Goal: Task Accomplishment & Management: Manage account settings

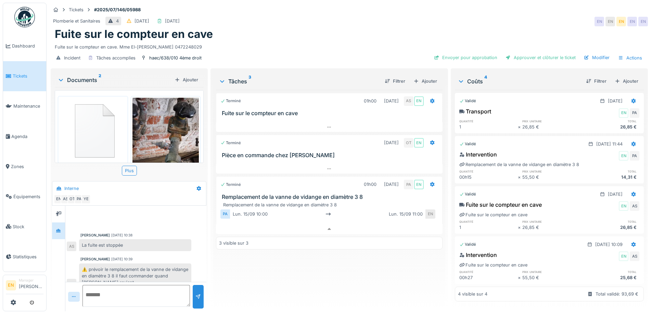
scroll to position [34, 0]
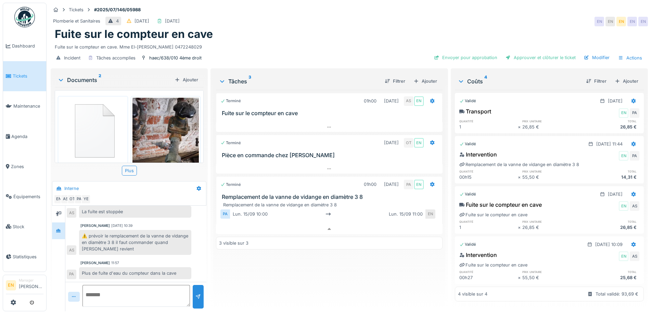
drag, startPoint x: 231, startPoint y: 285, endPoint x: 230, endPoint y: 278, distance: 6.9
click at [231, 283] on div "Terminé 01h00 25/07/2025 AS EN Fuite sur le compteur en cave Terminé 04/09/2025…" at bounding box center [329, 198] width 226 height 216
click at [292, 34] on div "Fuite sur le compteur en cave" at bounding box center [349, 34] width 589 height 13
click at [478, 41] on div "Fuite sur le compteur en cave. Mme El-Yassini Anissa 0472248029" at bounding box center [349, 45] width 589 height 9
click at [379, 41] on div "Fuite sur le compteur en cave. Mme El-Yassini Anissa 0472248029" at bounding box center [349, 45] width 589 height 9
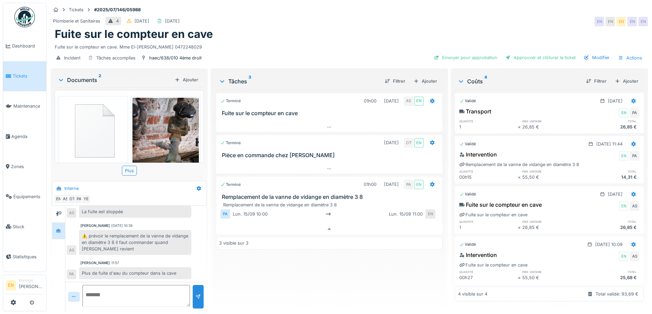
click at [283, 271] on div "Terminé 01h00 25/07/2025 AS EN Fuite sur le compteur en cave Terminé 04/09/2025…" at bounding box center [329, 198] width 226 height 216
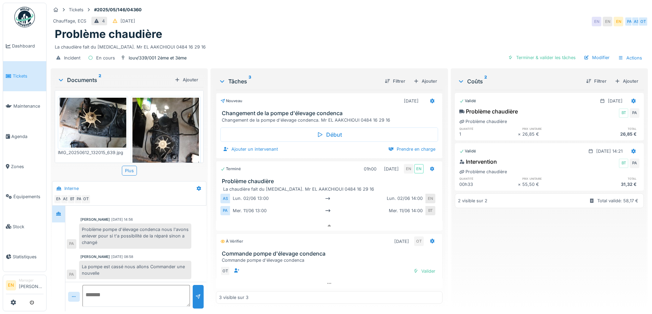
click at [309, 27] on div "Chauffage, ECS 4 31/05/2025 EN EN EN PA AS OT" at bounding box center [349, 21] width 597 height 12
click at [290, 47] on div "La chaudière fait du bruit. Mr EL AAKCHIOUI 0484 16 29 16" at bounding box center [349, 45] width 589 height 9
click at [331, 61] on div "Incident En cours louv/339/001 2ème et 3ème Terminer & valider les tâches Modif…" at bounding box center [349, 57] width 597 height 15
click at [437, 26] on div "Chauffage, ECS 4 31/05/2025 EN EN EN PA AS OT" at bounding box center [349, 21] width 597 height 12
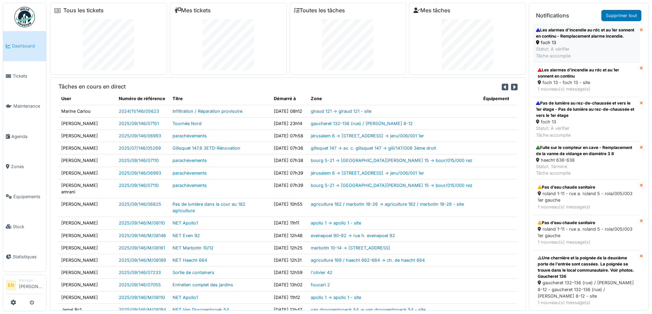
click at [564, 39] on div "Les alarmes d'incendie au rdc et au 1er sonnent en continu - Remplacement alarm…" at bounding box center [586, 33] width 101 height 12
click at [25, 137] on link "Agenda" at bounding box center [24, 136] width 43 height 30
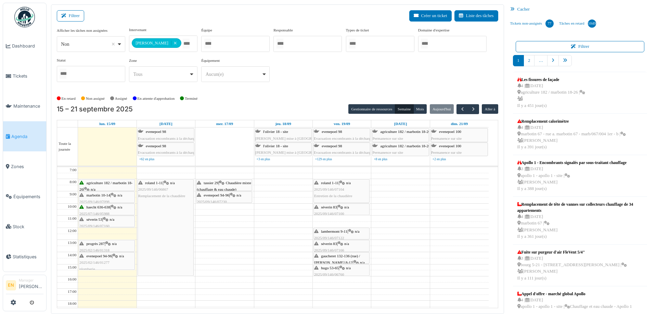
click at [382, 82] on div "**********" at bounding box center [277, 57] width 441 height 61
click at [366, 82] on div "**********" at bounding box center [277, 57] width 441 height 61
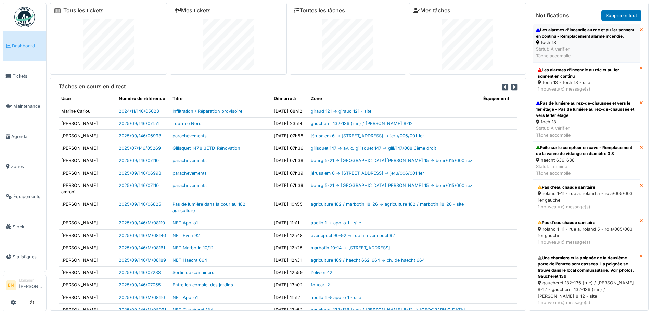
click at [563, 39] on div "Les alarmes d'incendie au rdc et au 1er sonnent en continu - Remplacement alarm…" at bounding box center [586, 33] width 101 height 12
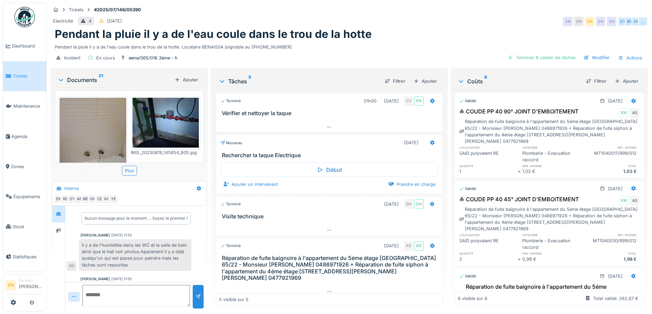
scroll to position [183, 0]
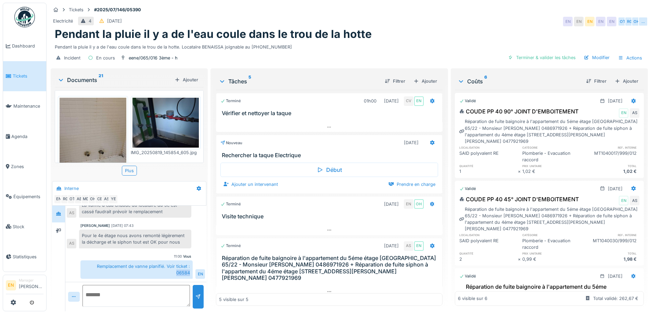
click at [131, 269] on div "Remplacement de vanne planifié. Voir ticket : 06584" at bounding box center [136, 270] width 112 height 18
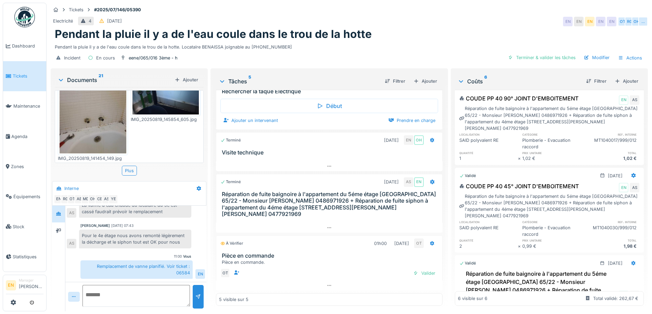
scroll to position [0, 0]
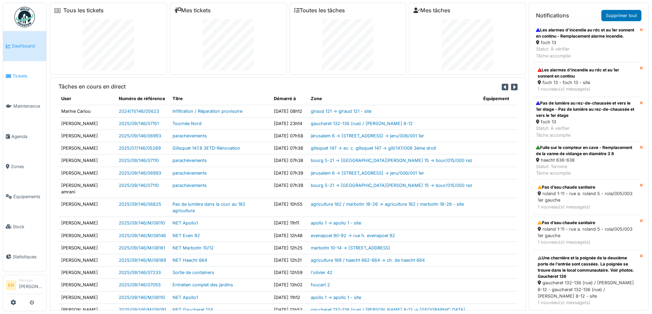
click at [21, 78] on span "Tickets" at bounding box center [28, 76] width 31 height 7
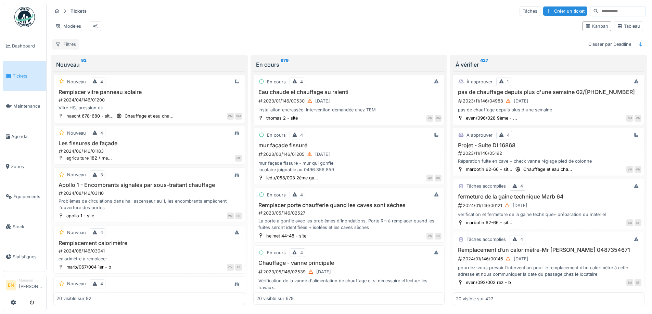
click at [73, 47] on div "Filtres" at bounding box center [65, 44] width 27 height 10
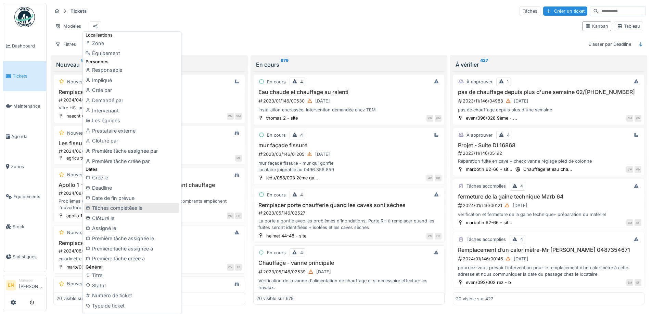
scroll to position [68, 0]
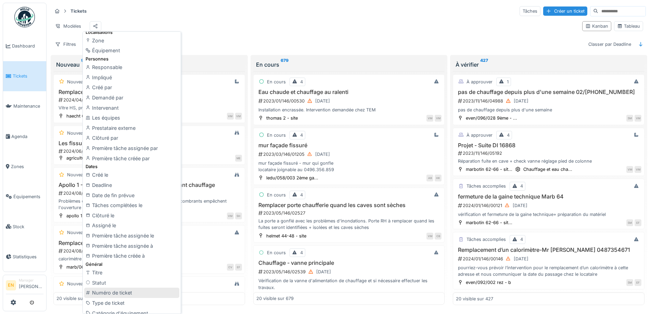
click at [117, 297] on div "Numéro de ticket" at bounding box center [131, 293] width 95 height 10
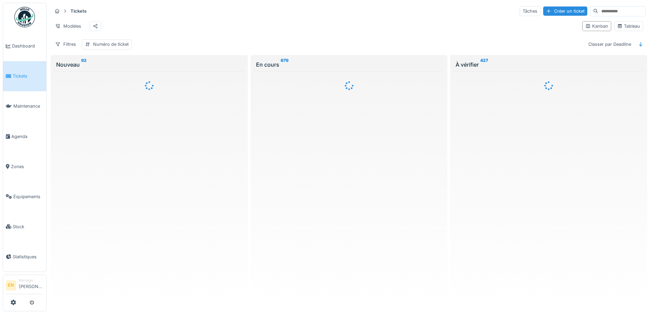
click at [609, 8] on input at bounding box center [621, 12] width 47 height 10
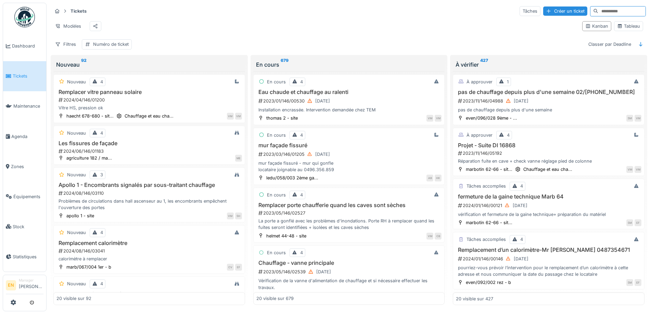
click at [616, 11] on input at bounding box center [621, 12] width 47 height 10
paste input "*****"
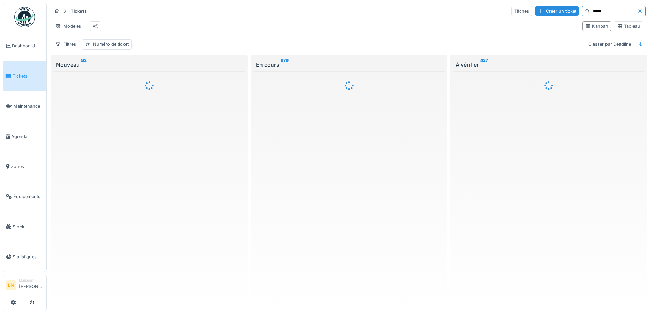
type input "*****"
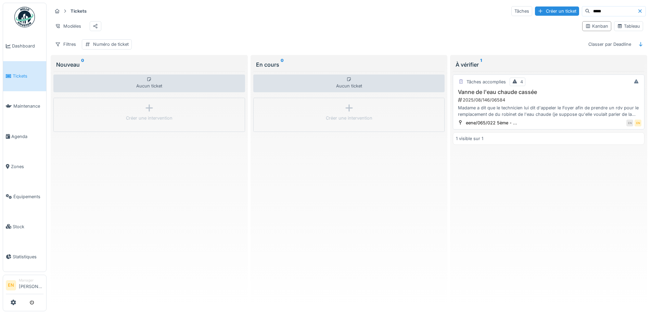
click at [525, 110] on div "Madame a dit que le technicien lui dit d'appeler le Foyer afin de prendre un rd…" at bounding box center [548, 111] width 185 height 13
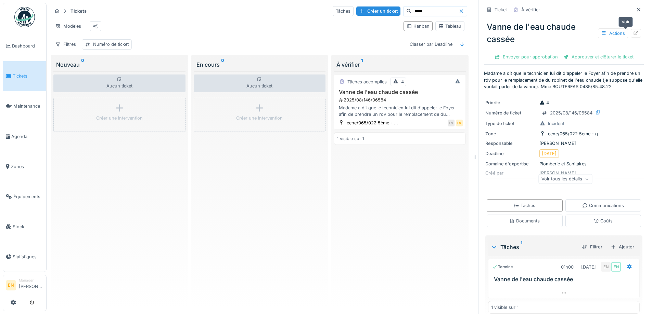
click at [631, 36] on div at bounding box center [636, 33] width 10 height 9
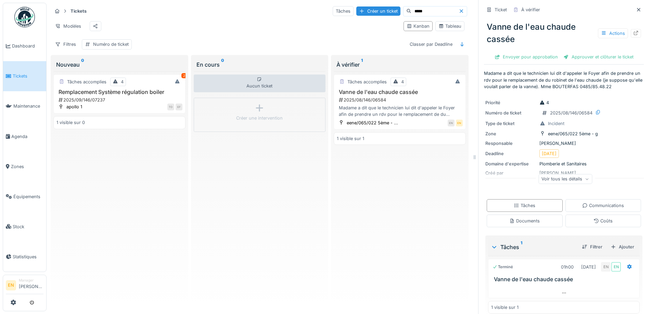
click at [380, 255] on div "Tâches accomplies 4 Vanne de l'eau chaude cassée 2025/08/146/06584 Madame a dit…" at bounding box center [400, 189] width 132 height 234
click at [636, 11] on icon at bounding box center [638, 10] width 5 height 4
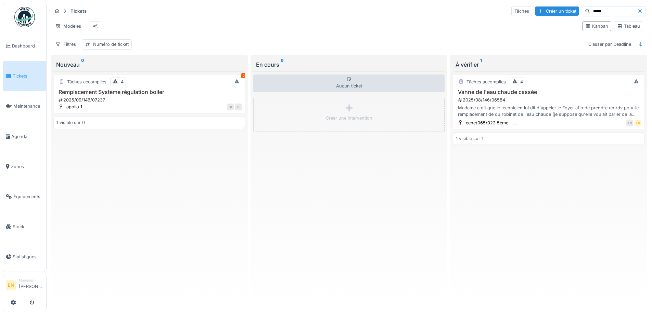
click at [390, 201] on div "Aucun ticket Créer une intervention" at bounding box center [349, 189] width 192 height 234
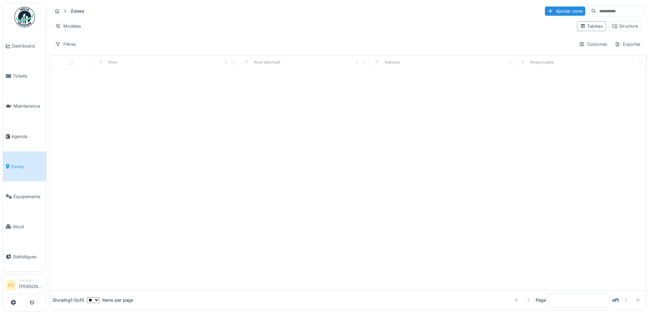
click at [616, 12] on input at bounding box center [619, 12] width 47 height 10
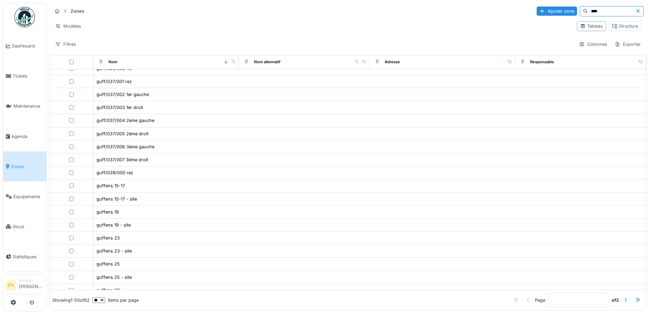
scroll to position [340, 0]
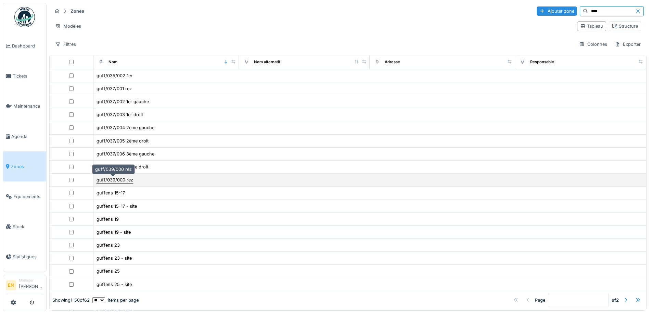
type input "****"
click at [115, 182] on div "guff/039/000 rez" at bounding box center [114, 180] width 37 height 7
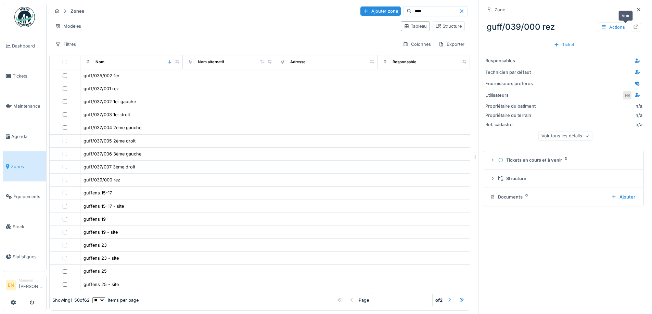
click at [634, 29] on icon at bounding box center [636, 27] width 4 height 4
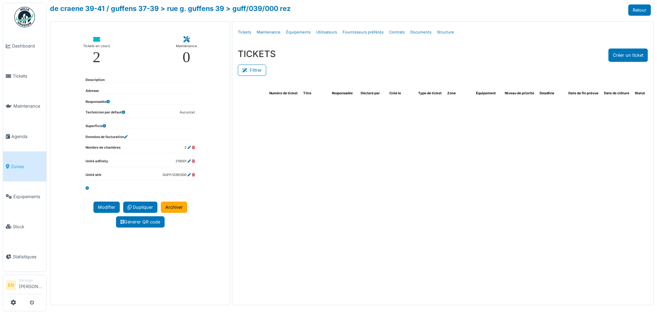
select select "***"
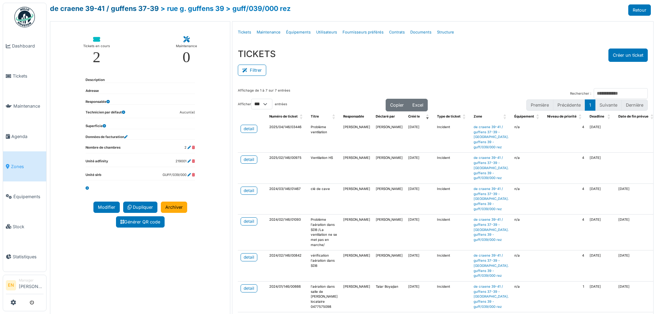
click at [140, 10] on link "de craene 39-41 / guffens 37-39" at bounding box center [104, 8] width 109 height 8
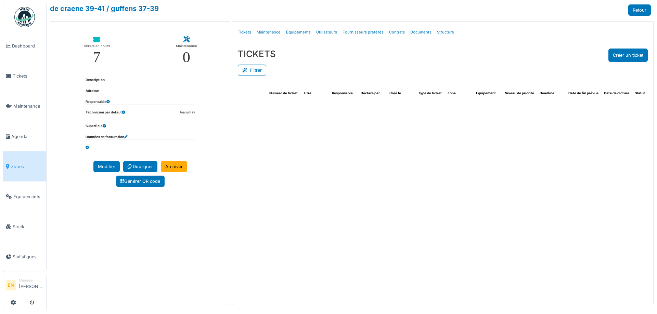
select select "***"
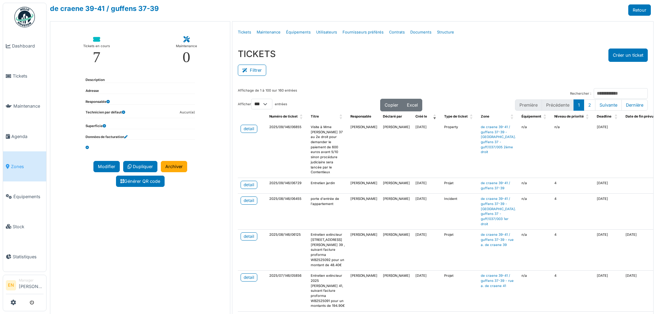
click at [460, 67] on div "Filtrer" at bounding box center [443, 69] width 410 height 15
click at [460, 68] on div "Filtrer" at bounding box center [443, 69] width 410 height 15
click at [353, 72] on div "Filtrer" at bounding box center [443, 69] width 410 height 15
click at [386, 162] on td "Charles Traore" at bounding box center [396, 150] width 33 height 56
click at [491, 55] on div "TICKETS Créer un ticket" at bounding box center [443, 55] width 410 height 13
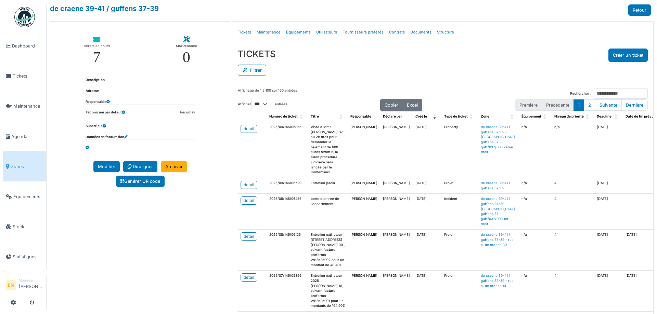
click at [413, 171] on td "02/09/2025" at bounding box center [427, 150] width 29 height 56
click at [329, 80] on div "TICKETS Créer un ticket Filtrer Responsable **** Tous Remove item Tous Ahmed Be…" at bounding box center [442, 63] width 421 height 40
click at [340, 68] on div "Filtrer" at bounding box center [443, 69] width 410 height 15
click at [414, 68] on div "Filtrer" at bounding box center [443, 69] width 410 height 15
click at [456, 60] on div "TICKETS Créer un ticket" at bounding box center [443, 55] width 410 height 13
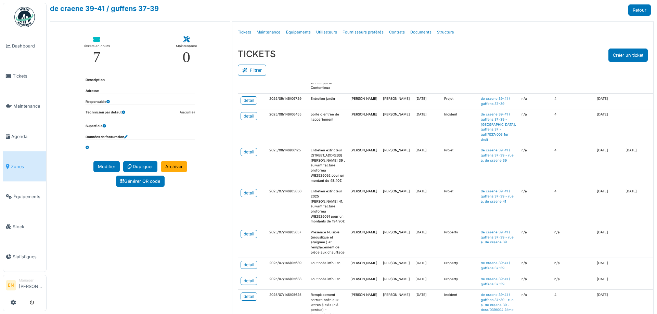
scroll to position [103, 0]
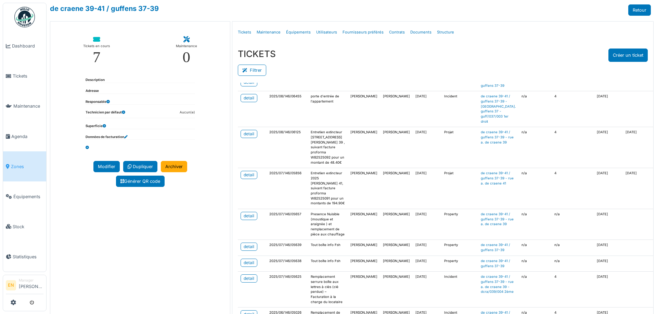
click at [532, 47] on div "TICKETS Créer un ticket Filtrer Responsable **** Tous Remove item Tous Ahmed Be…" at bounding box center [442, 63] width 421 height 40
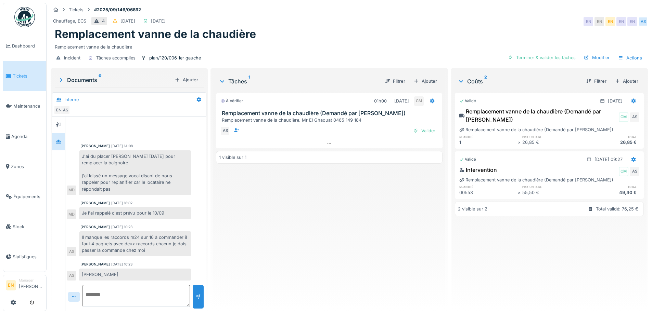
scroll to position [26, 0]
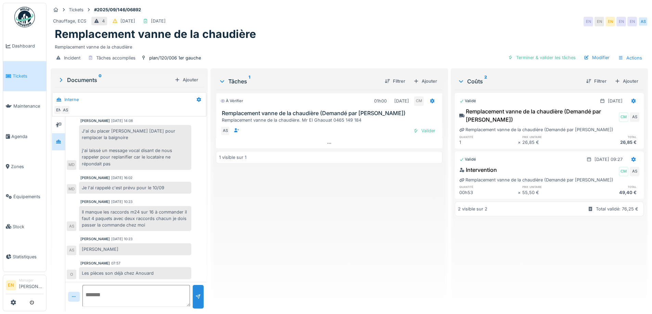
click at [447, 1] on div "Tickets #2025/09/146/06892 Chauffage, ECS 4 [DATE] [DATE] EN EN EN EN EN AS Rem…" at bounding box center [349, 157] width 605 height 314
click at [293, 232] on div "À vérifier 01h00 [DATE] CM Remplacement vanne de la chaudière (Demandé par Anou…" at bounding box center [329, 198] width 226 height 216
click at [412, 25] on div "Chauffage, ECS 4 [DATE] [DATE] EN EN EN EN EN AS" at bounding box center [349, 21] width 597 height 12
click at [410, 21] on div "Chauffage, ECS 4 07/09/2025 14/09/2025 EN EN EN EN EN AS" at bounding box center [349, 21] width 597 height 12
click at [450, 7] on div "Tickets #2025/09/146/06892" at bounding box center [349, 9] width 597 height 9
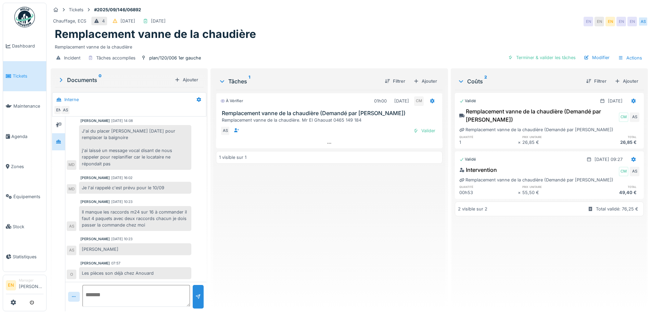
click at [353, 22] on div "Chauffage, ECS 4 07/09/2025 14/09/2025 EN EN EN EN EN AS" at bounding box center [349, 21] width 597 height 12
click at [234, 268] on div "À vérifier 01h00 10/09/2025 CM Remplacement vanne de la chaudière (Demandé par …" at bounding box center [329, 198] width 226 height 216
click at [355, 39] on div "Remplacement vanne de la chaudière" at bounding box center [349, 34] width 589 height 13
click at [467, 24] on div "Chauffage, ECS 4 07/09/2025 14/09/2025 EN EN EN EN EN AS" at bounding box center [349, 21] width 597 height 12
click at [468, 20] on div "Chauffage, ECS 4 07/09/2025 14/09/2025 EN EN EN EN EN AS" at bounding box center [349, 21] width 597 height 12
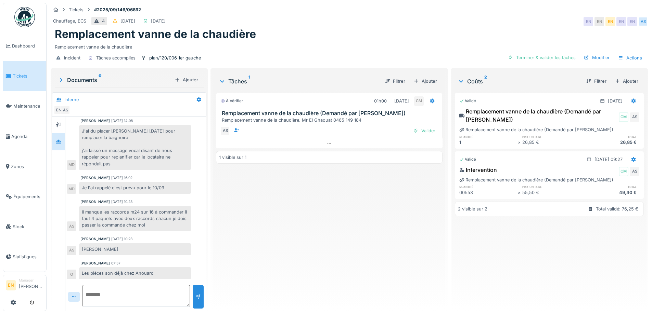
click at [337, 48] on div "Remplacement vanne de la chaudière" at bounding box center [349, 45] width 589 height 9
click at [322, 142] on div at bounding box center [329, 144] width 226 height 10
click at [353, 204] on div "À vérifier 01h00 10/09/2025 CM Remplacement vanne de la chaudière (Demandé par …" at bounding box center [329, 198] width 226 height 216
click at [341, 41] on div "Remplacement vanne de la chaudière" at bounding box center [349, 45] width 589 height 9
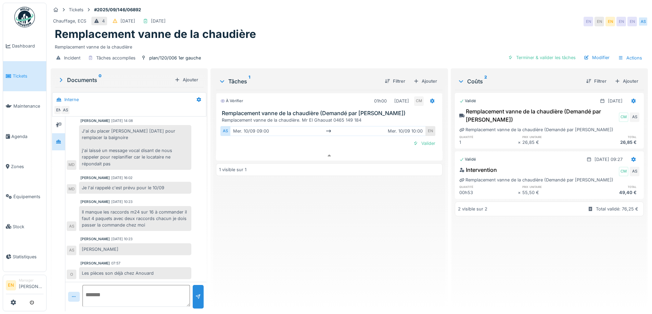
click at [427, 28] on div "Remplacement vanne de la chaudière" at bounding box center [349, 34] width 589 height 13
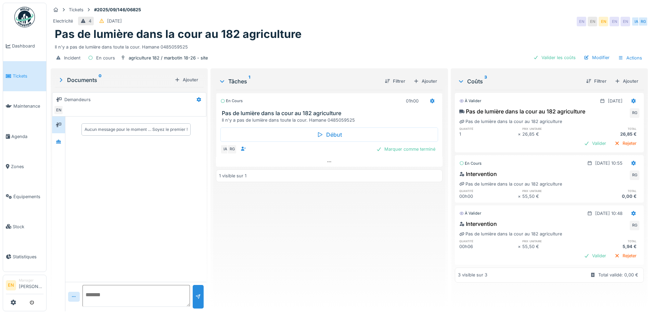
scroll to position [5, 0]
click at [326, 160] on icon at bounding box center [328, 162] width 5 height 4
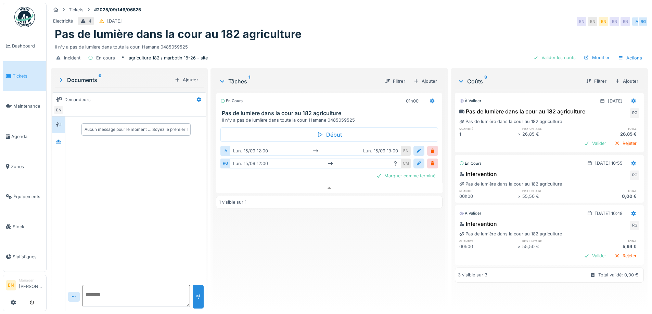
click at [341, 252] on div "En cours 01h00 Pas de lumière dans la cour au 182 agriculture Il n'y a pas de l…" at bounding box center [329, 198] width 226 height 216
click at [345, 250] on div "En cours 01h00 Pas de lumière dans la cour au 182 agriculture Il n'y a pas de l…" at bounding box center [329, 198] width 226 height 216
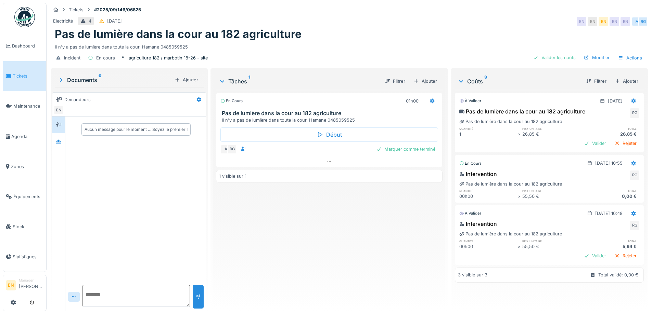
click at [379, 260] on div "En cours 01h00 Pas de lumière dans la cour au 182 agriculture Il n'y a pas de l…" at bounding box center [329, 198] width 226 height 216
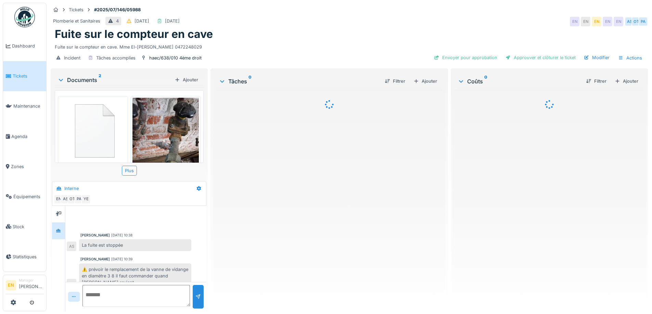
scroll to position [34, 0]
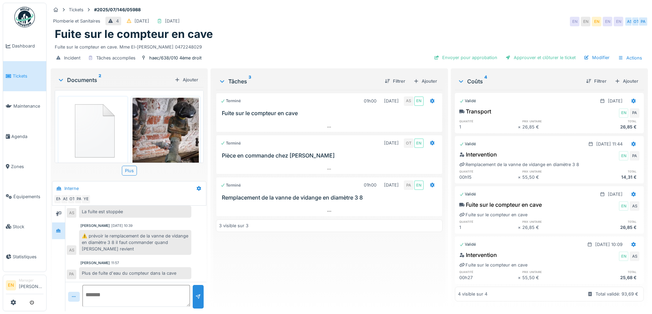
click at [298, 240] on div "Terminé 01h00 [DATE] AS EN Fuite sur le compteur en cave Terminé [DATE] OT EN P…" at bounding box center [329, 198] width 226 height 216
click at [246, 257] on div "Terminé 01h00 [DATE] AS EN Fuite sur le compteur en cave Terminé [DATE] OT EN P…" at bounding box center [329, 198] width 226 height 216
click at [581, 24] on div "EN" at bounding box center [586, 22] width 10 height 10
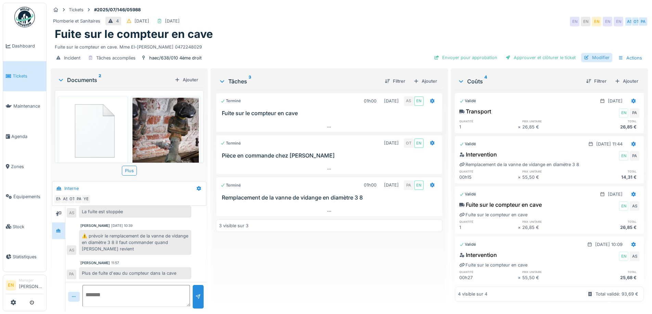
click at [596, 57] on div "Modifier" at bounding box center [596, 57] width 31 height 9
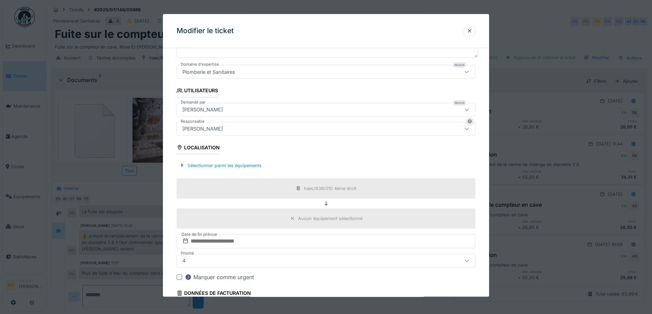
click at [245, 133] on div "[PERSON_NAME]" at bounding box center [326, 129] width 299 height 14
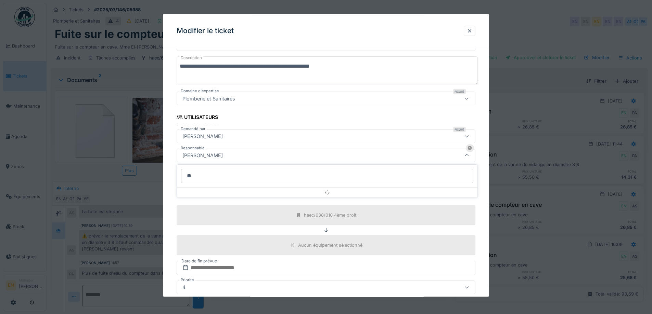
type input "*"
click at [340, 181] on input "Responsable" at bounding box center [327, 176] width 292 height 14
type input "*"
click at [475, 30] on div at bounding box center [470, 31] width 12 height 10
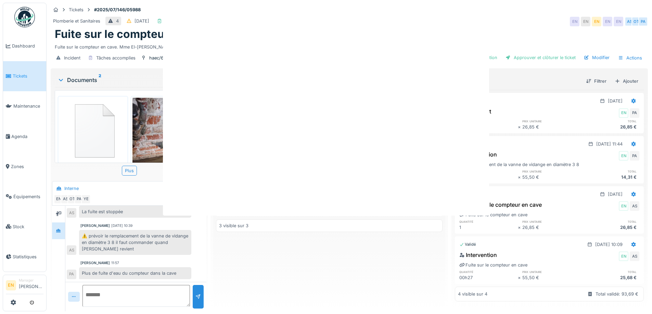
scroll to position [0, 0]
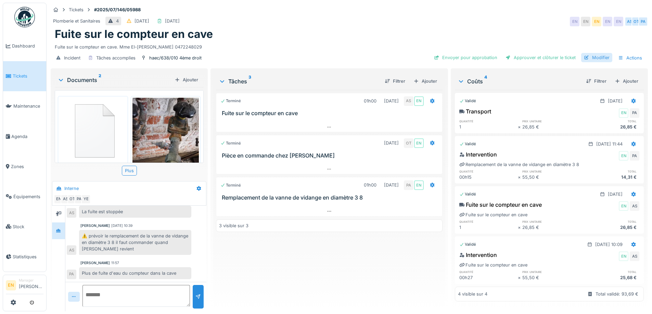
click at [594, 56] on div "Modifier" at bounding box center [596, 57] width 31 height 9
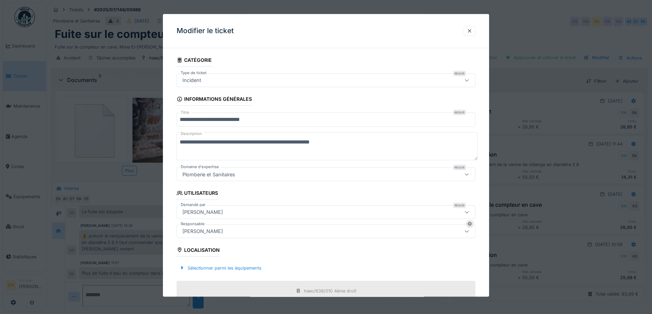
click at [242, 210] on div "[PERSON_NAME]" at bounding box center [309, 213] width 258 height 8
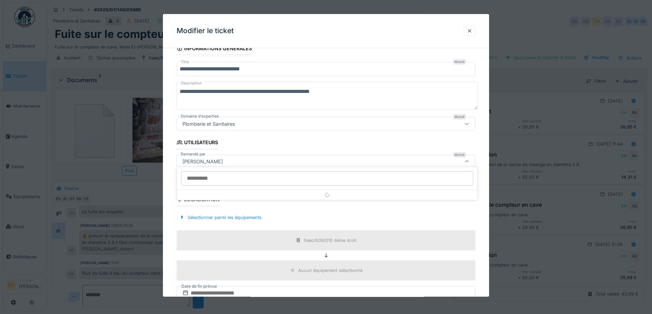
scroll to position [57, 0]
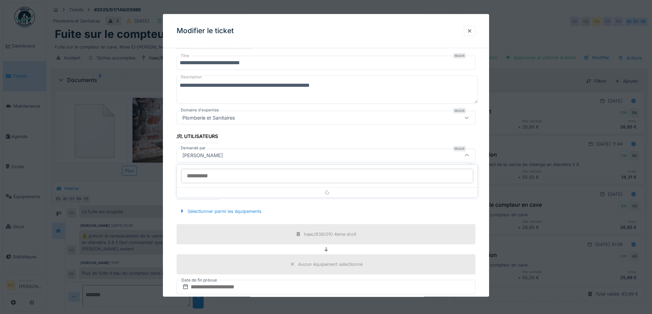
click at [255, 176] on input "Demandé par" at bounding box center [327, 176] width 292 height 14
type input "******"
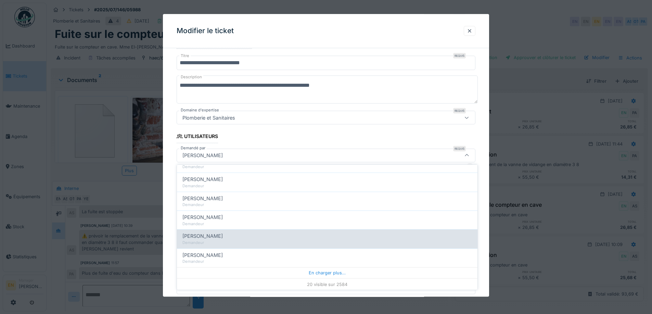
scroll to position [300, 0]
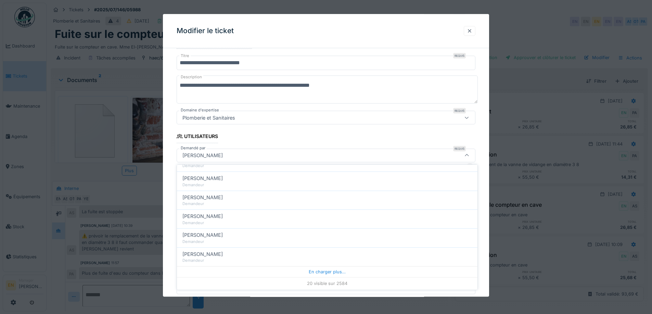
click at [475, 29] on div at bounding box center [470, 31] width 12 height 10
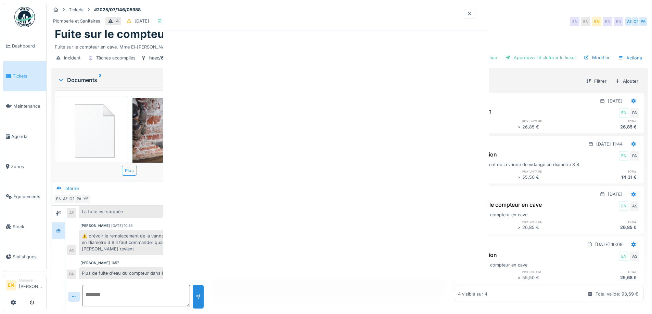
scroll to position [0, 0]
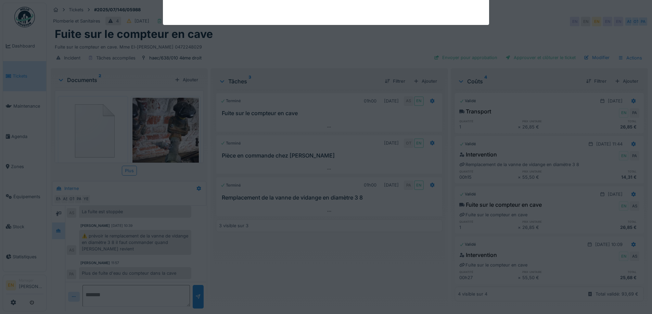
click at [536, 17] on div "Plomberie et Sanitaires 4 29/07/2025 15/09/2025 EN EN EN EN EN AS OT PA" at bounding box center [349, 21] width 597 height 12
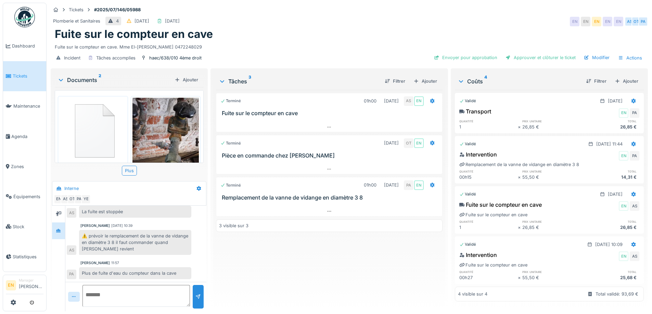
click at [394, 21] on div "Plomberie et Sanitaires 4 29/07/2025 15/09/2025 EN EN EN EN EN AS OT PA" at bounding box center [349, 21] width 597 height 12
click at [475, 14] on div "Tickets #2025/07/146/05988 Plomberie et Sanitaires 4 29/07/2025 15/09/2025 EN E…" at bounding box center [349, 35] width 600 height 64
click at [522, 35] on div "Fuite sur le compteur en cave" at bounding box center [349, 34] width 589 height 13
click at [560, 53] on div "Approuver et clôturer le ticket" at bounding box center [541, 57] width 76 height 9
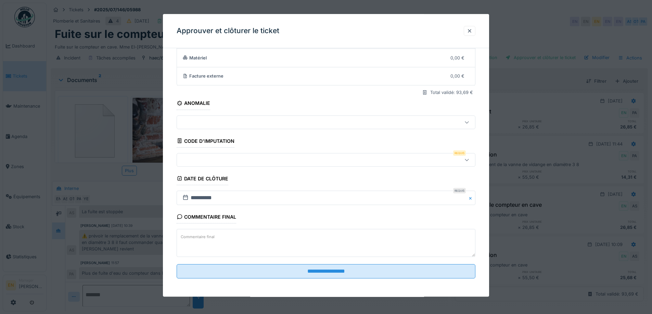
scroll to position [59, 0]
click at [468, 159] on icon at bounding box center [466, 159] width 5 height 4
click at [469, 30] on div at bounding box center [469, 31] width 5 height 7
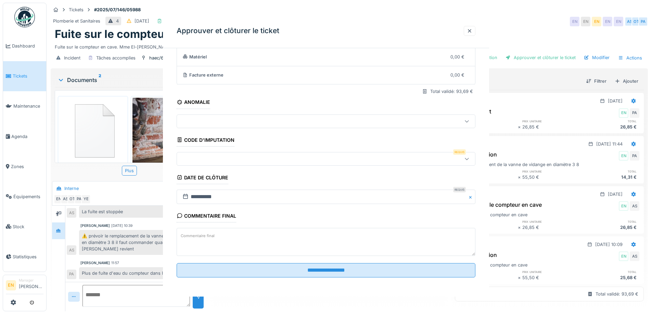
scroll to position [0, 0]
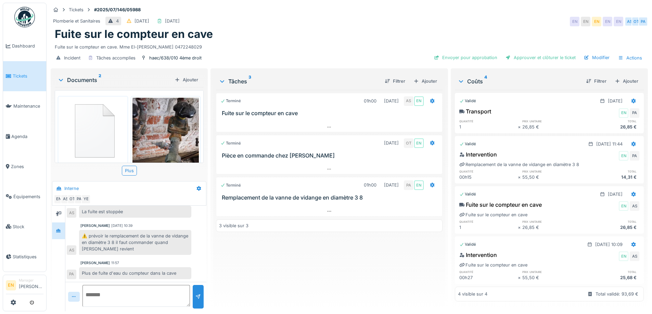
click at [345, 28] on div "Fuite sur le compteur en cave" at bounding box center [349, 34] width 589 height 13
drag, startPoint x: 312, startPoint y: 251, endPoint x: 307, endPoint y: 237, distance: 14.6
click at [307, 240] on div "Terminé 01h00 25/07/2025 AS EN Fuite sur le compteur en cave Terminé 04/09/2025…" at bounding box center [329, 198] width 226 height 216
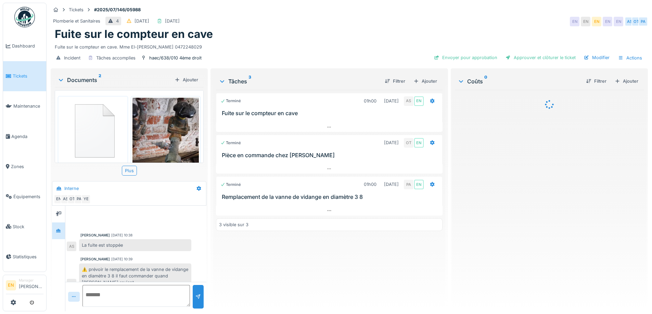
scroll to position [34, 0]
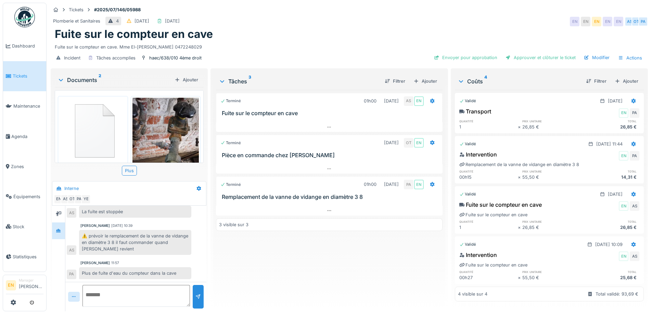
click at [338, 271] on div "Terminé 01h00 [DATE] AS EN Fuite sur le compteur en cave Terminé [DATE] OT EN P…" at bounding box center [329, 198] width 226 height 216
click at [550, 59] on div "Approuver et clôturer le ticket" at bounding box center [541, 57] width 76 height 9
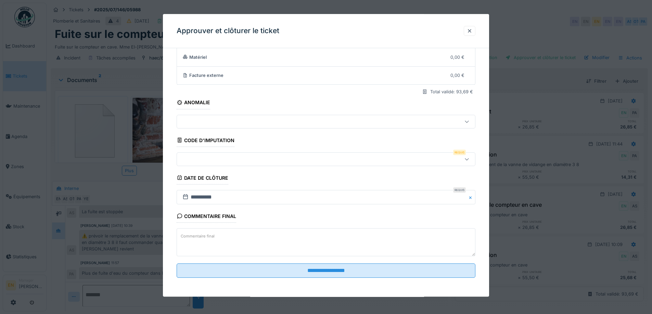
scroll to position [59, 0]
click at [469, 158] on icon at bounding box center [466, 159] width 5 height 4
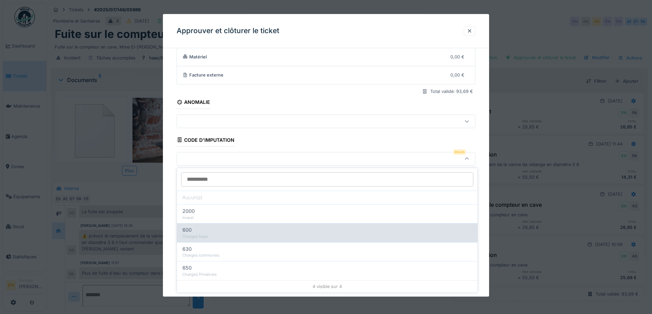
click at [223, 233] on div "600" at bounding box center [326, 231] width 289 height 8
type input "***"
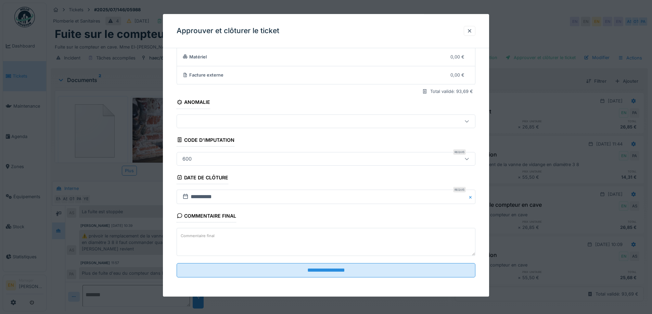
scroll to position [5, 0]
click at [272, 181] on div "**********" at bounding box center [326, 187] width 299 height 33
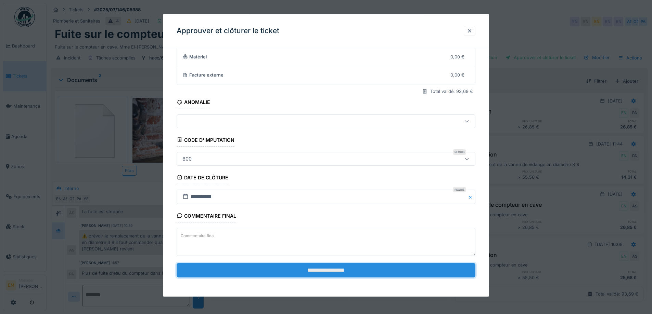
click at [326, 268] on input "**********" at bounding box center [326, 270] width 299 height 14
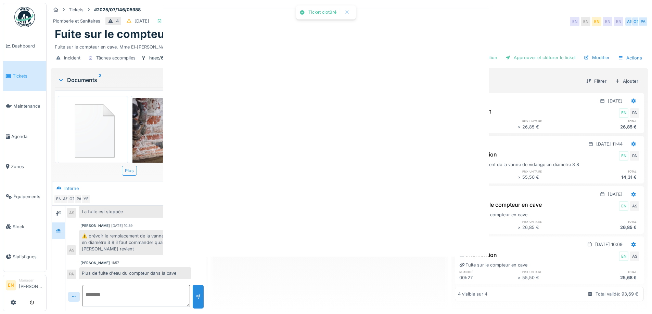
scroll to position [0, 0]
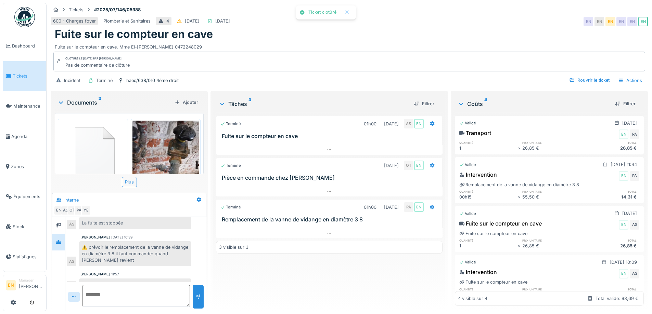
click at [323, 258] on div "Terminé 01h00 25/07/2025 AS EN Fuite sur le compteur en cave Terminé 04/09/2025…" at bounding box center [329, 209] width 226 height 193
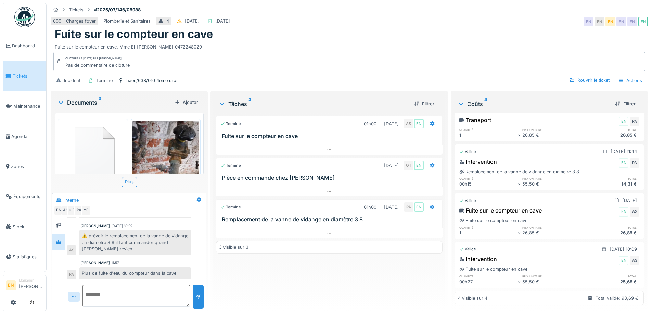
scroll to position [23, 0]
click at [281, 279] on div "Terminé 01h00 25/07/2025 AS EN Fuite sur le compteur en cave Terminé 04/09/2025…" at bounding box center [329, 209] width 226 height 193
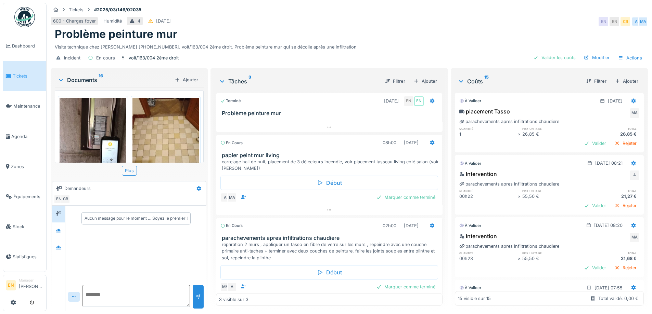
click at [372, 51] on div "Incident En cours volt/163/004 2ème droit Valider les coûts Modifier Actions" at bounding box center [349, 57] width 597 height 15
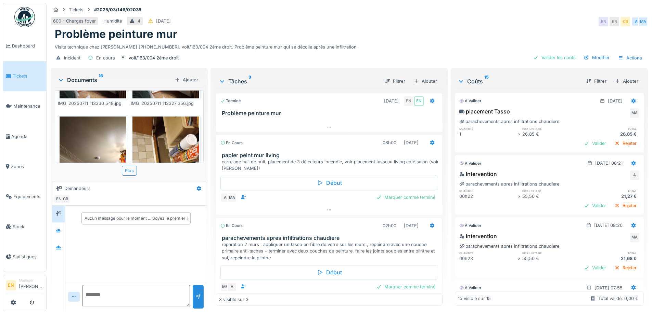
scroll to position [342, 0]
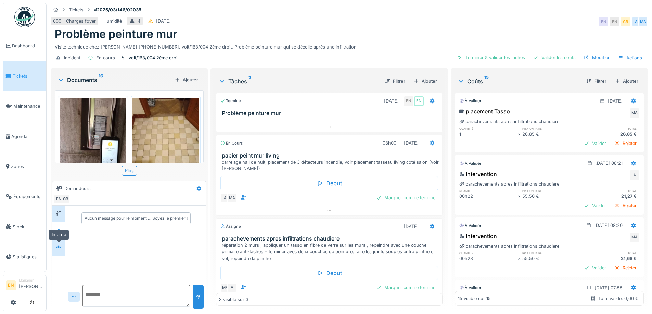
click at [55, 248] on div at bounding box center [58, 248] width 10 height 9
click at [60, 233] on div at bounding box center [58, 231] width 5 height 7
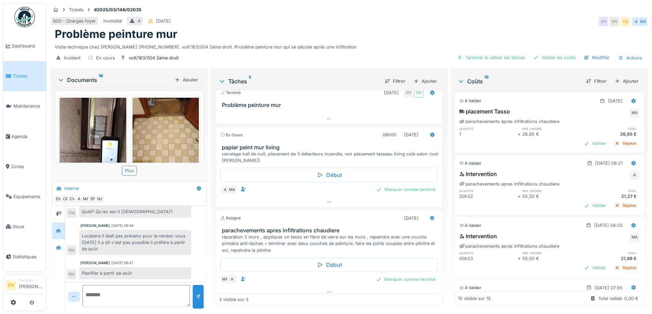
scroll to position [15, 0]
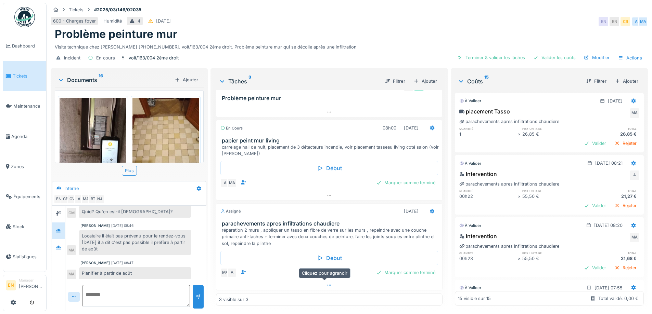
click at [329, 283] on div at bounding box center [329, 286] width 226 height 10
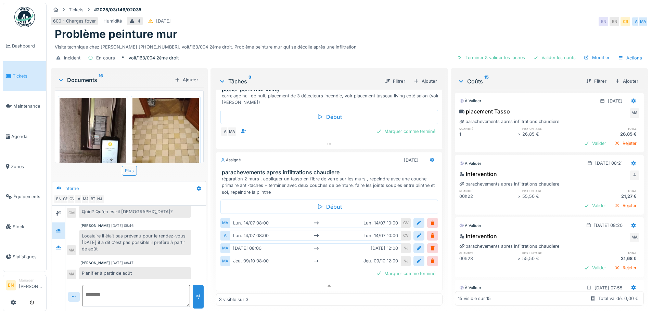
scroll to position [67, 0]
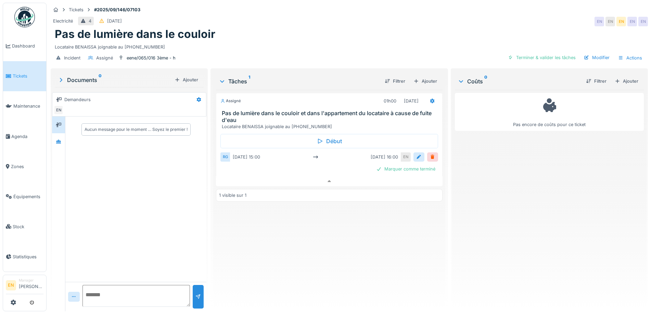
scroll to position [5, 0]
click at [357, 19] on div "Electricité 4 [DATE] EN EN EN EN EN" at bounding box center [349, 21] width 597 height 12
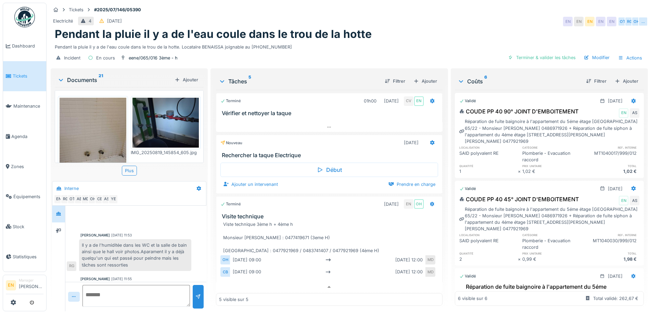
scroll to position [103, 0]
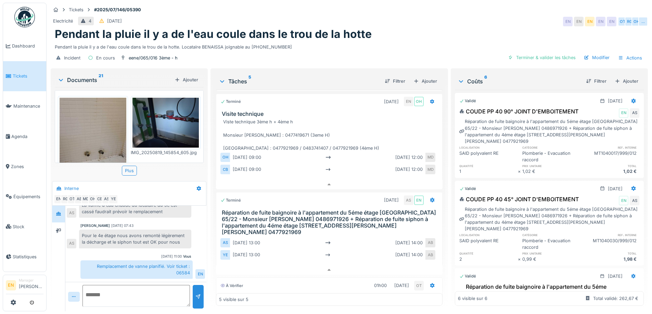
click at [433, 20] on div "Electricité 4 12/07/2025 EN EN EN EN EN OT RG OH …" at bounding box center [349, 21] width 597 height 12
click at [391, 28] on div "Pendant la pluie il y a de l'eau coule dans le trou de la hotte" at bounding box center [349, 34] width 589 height 13
click at [439, 31] on div "Pendant la pluie il y a de l'eau coule dans le trou de la hotte" at bounding box center [349, 34] width 589 height 13
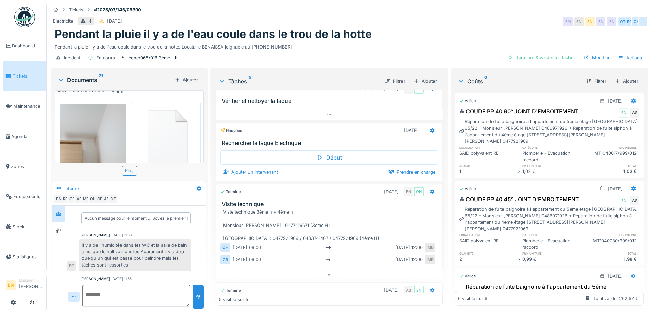
scroll to position [21, 0]
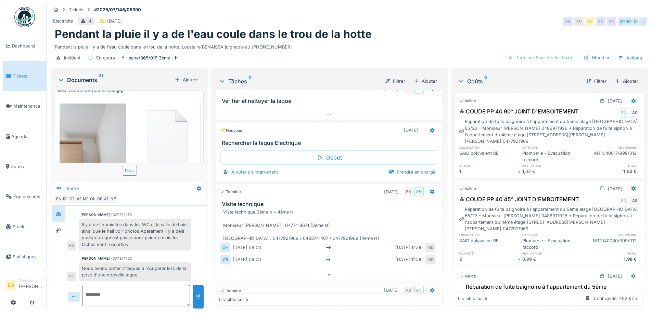
click at [374, 43] on div "Pendant la pluie il y a de l'eau coule dans le trou de la hotte. Locataire BENA…" at bounding box center [349, 45] width 589 height 9
click at [394, 29] on div "Pendant la pluie il y a de l'eau coule dans le trou de la hotte" at bounding box center [349, 34] width 589 height 13
click at [369, 42] on div "Pendant la pluie il y a de l'eau coule dans le trou de la hotte. Locataire BENA…" at bounding box center [349, 45] width 589 height 9
click at [435, 37] on div "Pendant la pluie il y a de l'eau coule dans le trou de la hotte" at bounding box center [349, 34] width 589 height 13
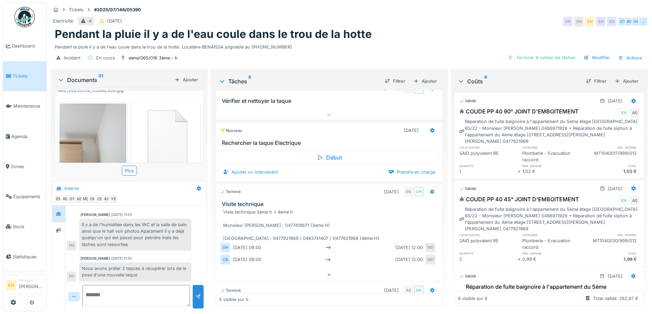
click at [432, 28] on div "Pendant la pluie il y a de l'eau coule dans le trou de la hotte" at bounding box center [349, 34] width 589 height 13
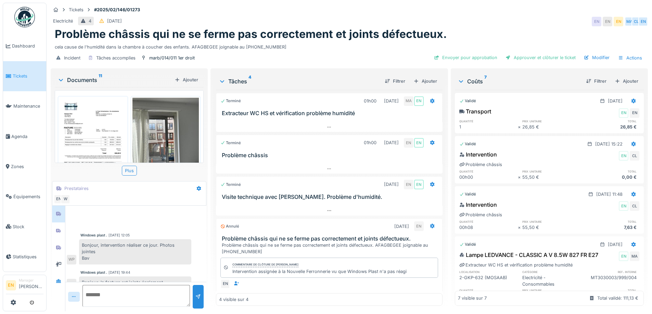
scroll to position [12, 0]
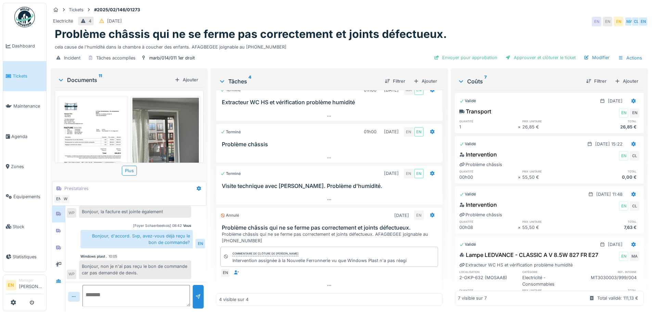
click at [422, 17] on div "Electricité 4 10/02/2025 EN EN EN MA CL EN" at bounding box center [349, 21] width 597 height 12
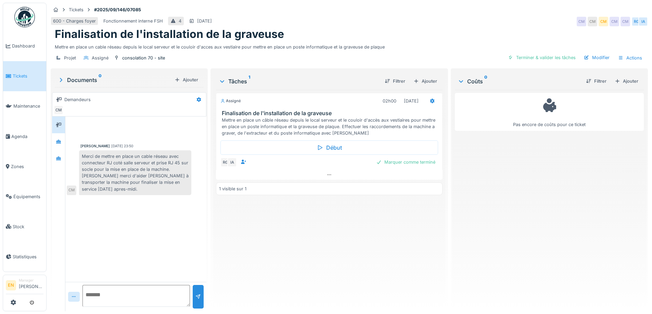
click at [387, 12] on div "Tickets #2025/09/146/07085" at bounding box center [349, 9] width 597 height 9
click at [246, 244] on div "Assigné 02h00 [DATE] Finalisation de l'installation de la graveuse Mettre en pl…" at bounding box center [329, 198] width 226 height 216
click at [327, 174] on icon at bounding box center [328, 175] width 5 height 4
click at [305, 245] on div "Assigné 02h00 [DATE] Finalisation de l'installation de la graveuse Mettre en pl…" at bounding box center [329, 198] width 226 height 216
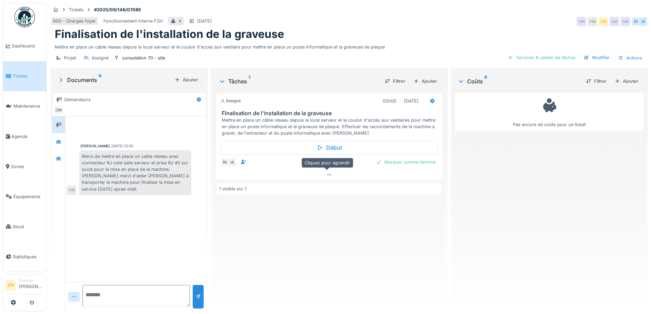
click at [328, 176] on icon at bounding box center [328, 175] width 5 height 4
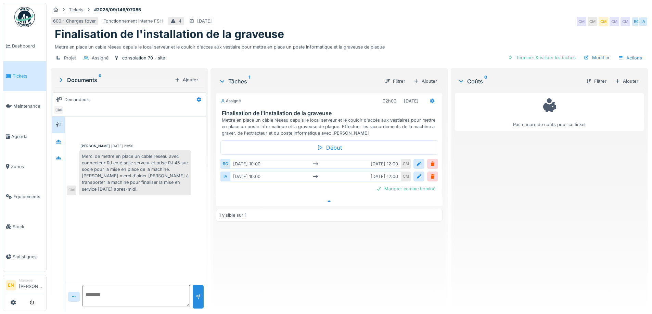
scroll to position [5, 0]
click at [416, 270] on div "Assigné 02h00 16/09/2025 Finalisation de l'installation de la graveuse Mettre e…" at bounding box center [329, 198] width 226 height 216
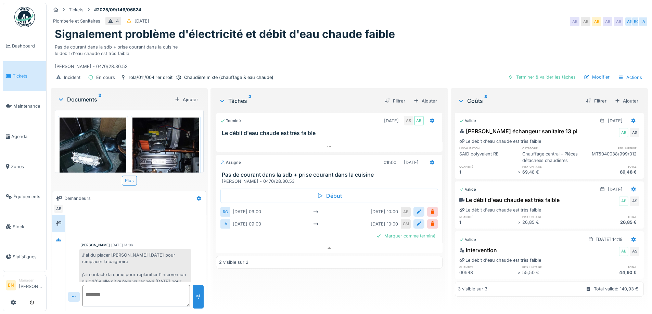
scroll to position [46, 0]
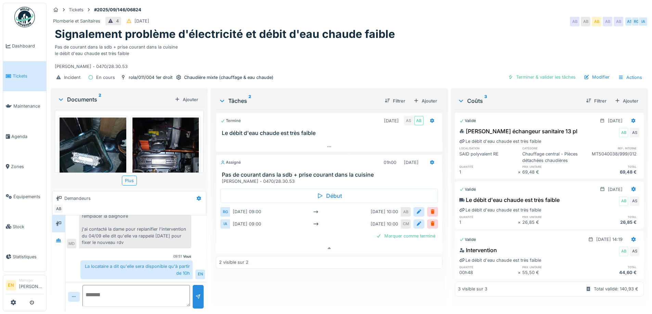
click at [405, 52] on div "Pas de courant dans la sdb + prise courant dans la cuisine le débit d'eau chaud…" at bounding box center [349, 55] width 589 height 29
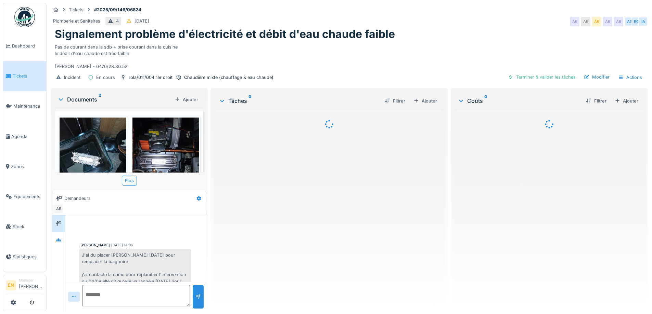
scroll to position [46, 0]
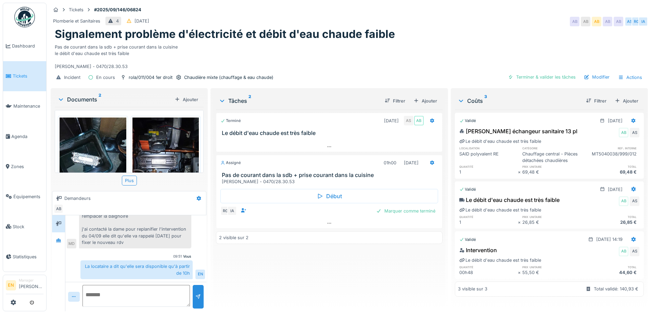
click at [263, 261] on div "Terminé [DATE] AS AB Le débit d'eau chaude est très faible Assigné 01h00 [DATE]…" at bounding box center [329, 208] width 226 height 196
click at [263, 258] on div "Terminé [DATE] AS AB Le débit d'eau chaude est très faible Assigné 01h00 [DATE]…" at bounding box center [329, 208] width 226 height 196
click at [265, 267] on div "Terminé 04/09/2025 AS AB Le débit d'eau chaude est très faible Assigné 01h00 16…" at bounding box center [329, 208] width 226 height 196
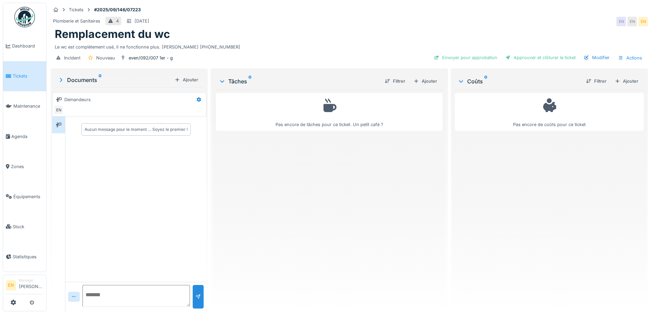
click at [290, 190] on div "Pas encore de tâches pour ce ticket. Un petit café ?" at bounding box center [329, 198] width 226 height 216
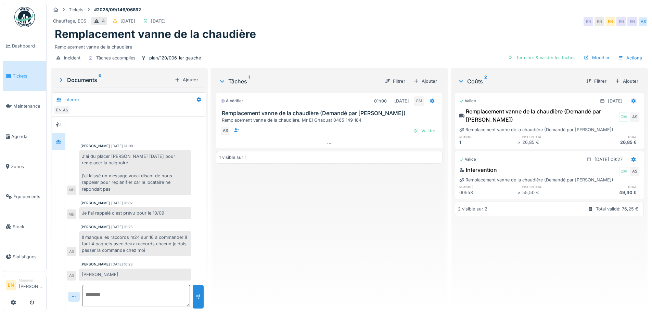
scroll to position [26, 0]
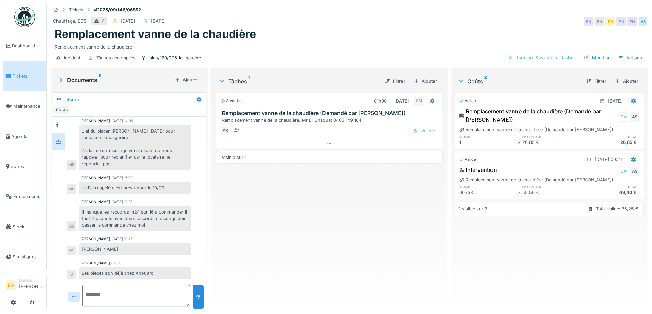
click at [398, 22] on div "Chauffage, ECS 4 [DATE] [DATE] EN EN EN EN EN AS" at bounding box center [349, 21] width 597 height 12
click at [347, 216] on div "À vérifier 01h00 [DATE] CM Remplacement vanne de la chaudière (Demandé par Anou…" at bounding box center [329, 198] width 226 height 216
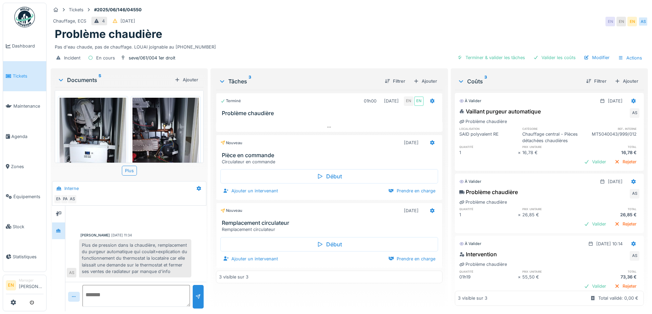
scroll to position [91, 0]
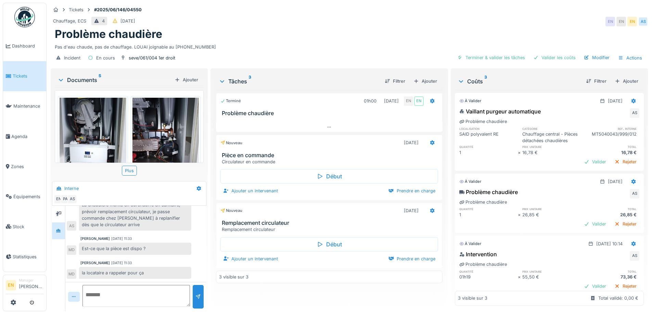
click at [349, 41] on div "Pas d'eau chaude, pas de chauffage. LOUAI joignable au 0486.14.62.78" at bounding box center [349, 45] width 589 height 9
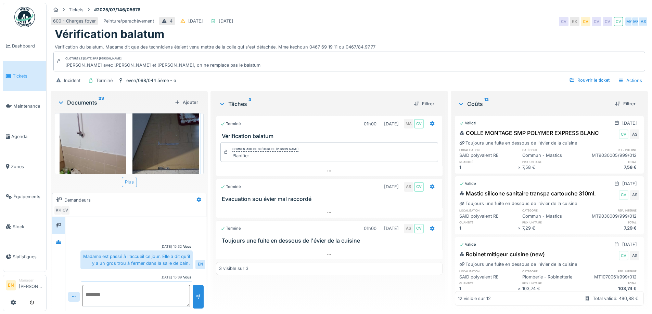
scroll to position [21, 0]
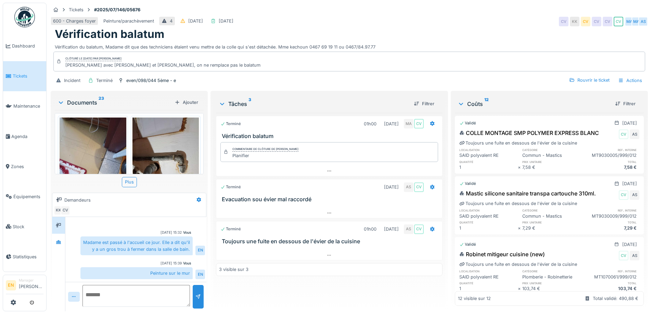
scroll to position [931, 0]
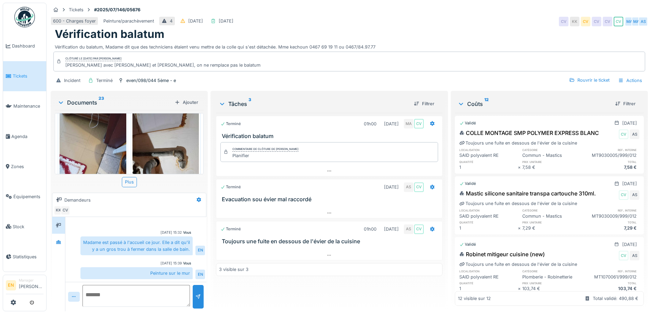
click at [421, 10] on div "Tickets #2025/07/146/05676" at bounding box center [349, 9] width 597 height 9
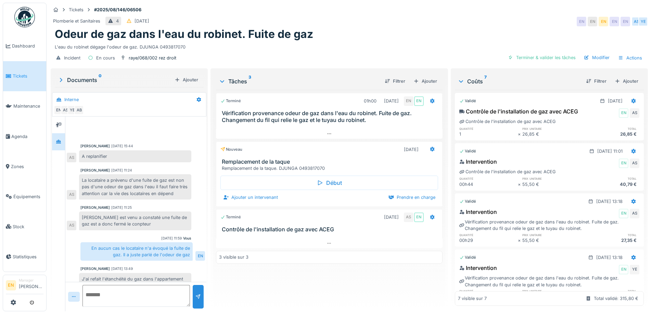
scroll to position [157, 0]
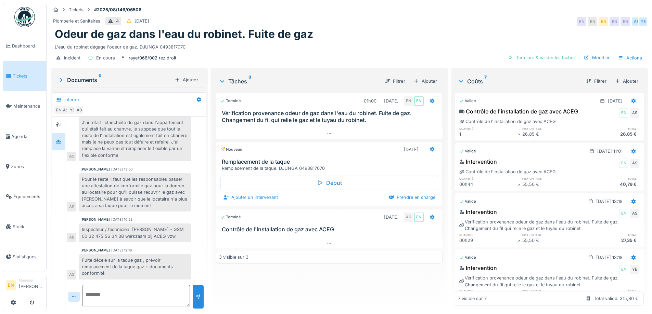
click at [403, 23] on div "Plomberie et Sanitaires 4 [DATE] EN EN EN EN EN AS YE" at bounding box center [349, 21] width 597 height 12
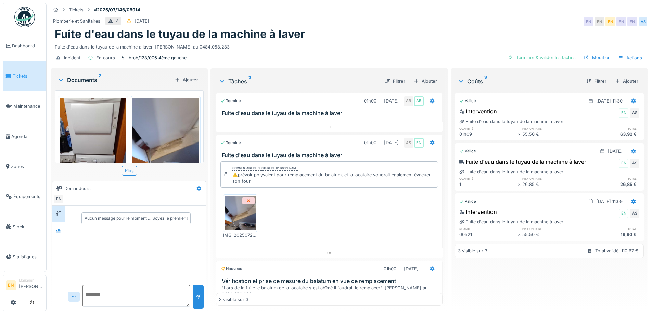
scroll to position [43, 0]
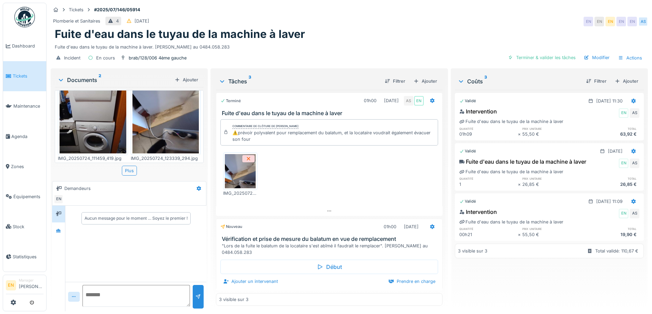
click at [351, 30] on div "Fuite d'eau dans le tuyau de la machine à laver" at bounding box center [349, 34] width 589 height 13
click at [340, 62] on div "Tickets #2025/07/146/05914 Plomberie et Sanitaires 4 [DATE] EN EN EN EN EN AS F…" at bounding box center [349, 35] width 600 height 64
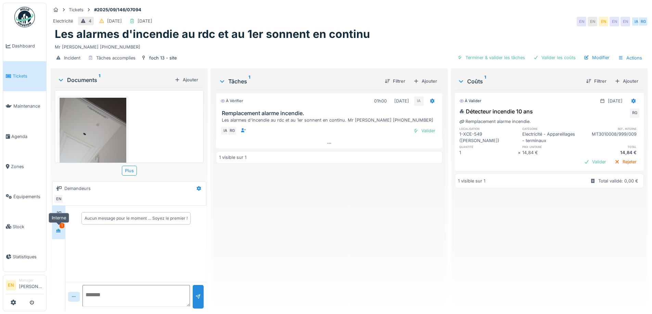
click at [56, 231] on div at bounding box center [58, 231] width 10 height 9
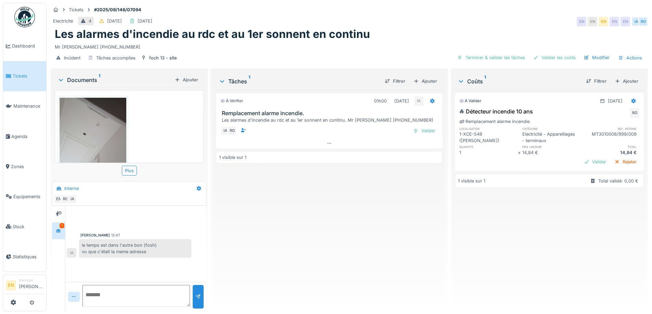
click at [294, 246] on div "À vérifier 01h00 [DATE] IA Remplacement alarme incendie. Les alarmes d'incendie…" at bounding box center [329, 198] width 226 height 216
click at [157, 60] on div "foch 13 - site" at bounding box center [162, 58] width 27 height 7
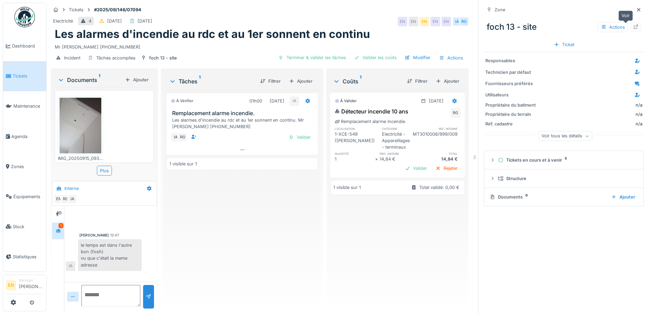
click at [633, 28] on icon at bounding box center [635, 27] width 5 height 4
click at [637, 11] on icon at bounding box center [638, 9] width 3 height 3
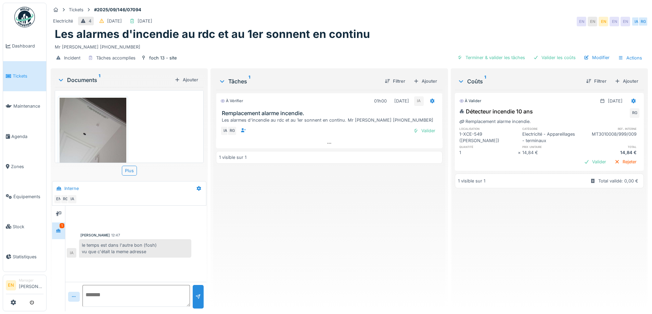
click at [345, 213] on div "À vérifier 01h00 [DATE] IA Remplacement alarme incendie. Les alarmes d'incendie…" at bounding box center [329, 198] width 226 height 216
click at [343, 208] on div "À vérifier 01h00 [DATE] IA Remplacement alarme incendie. Les alarmes d'incendie…" at bounding box center [329, 198] width 226 height 216
click at [545, 61] on div "Valider les coûts" at bounding box center [554, 57] width 48 height 9
click at [312, 242] on div "À vérifier 01h00 [DATE] IA Remplacement alarme incendie. Les alarmes d'incendie…" at bounding box center [329, 198] width 226 height 216
click at [82, 245] on div "le temps est dans l'autre bon (fosh) vu que c'était la meme adresse" at bounding box center [135, 249] width 112 height 18
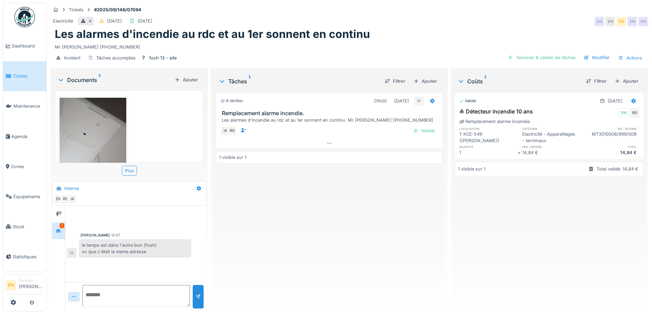
click at [365, 221] on div "À vérifier 01h00 [DATE] IA Remplacement alarme incendie. Les alarmes d'incendie…" at bounding box center [329, 198] width 226 height 216
click at [155, 61] on div "foch 13 - site" at bounding box center [162, 58] width 27 height 7
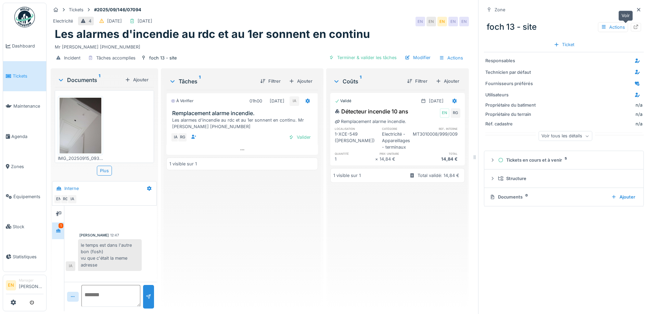
click at [633, 29] on div at bounding box center [635, 27] width 5 height 7
click at [108, 297] on textarea at bounding box center [110, 296] width 59 height 22
paste textarea "*****"
drag, startPoint x: 80, startPoint y: 246, endPoint x: 104, endPoint y: 267, distance: 31.8
click at [104, 267] on div "le temps est dans l'autre bon (fosh) vu que c'était la meme adresse" at bounding box center [110, 256] width 64 height 32
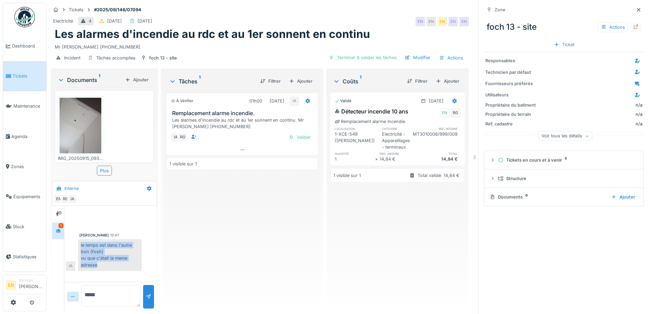
copy div "le temps est dans l'autre bon (fosh) vu que c'était la meme adresse"
click at [83, 296] on textarea "*****" at bounding box center [110, 296] width 59 height 22
paste textarea "**********"
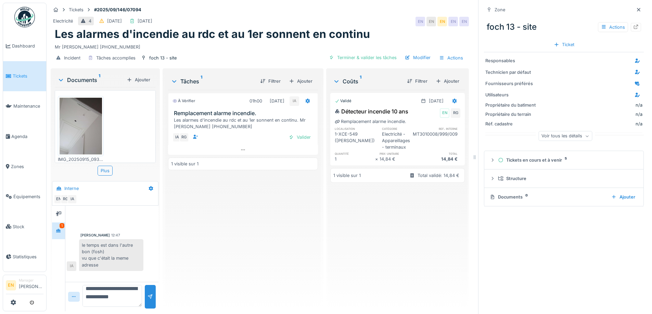
click at [124, 297] on textarea "**********" at bounding box center [112, 296] width 60 height 22
type textarea "**********"
click at [117, 306] on textarea "**********" at bounding box center [112, 296] width 60 height 22
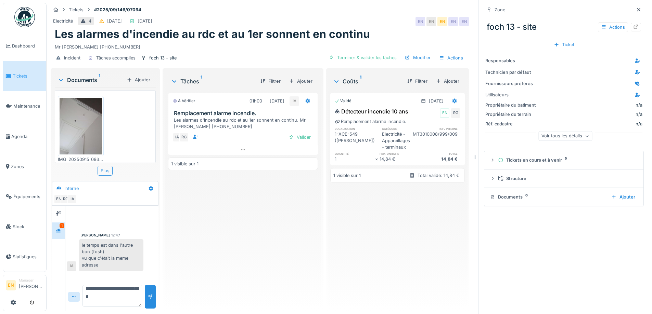
scroll to position [5, 0]
drag, startPoint x: 83, startPoint y: 295, endPoint x: 121, endPoint y: 308, distance: 39.6
click at [121, 308] on div "**********" at bounding box center [260, 157] width 426 height 314
click at [636, 8] on icon at bounding box center [638, 10] width 5 height 4
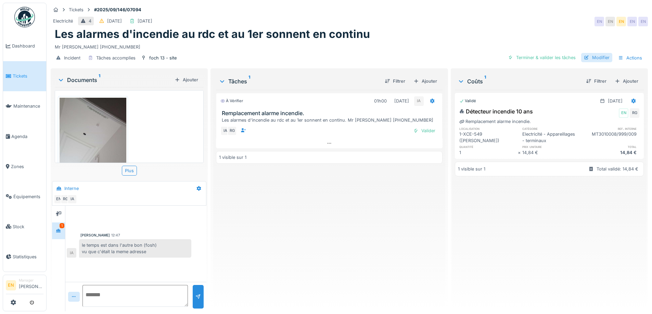
click at [594, 53] on div "Modifier" at bounding box center [596, 57] width 31 height 9
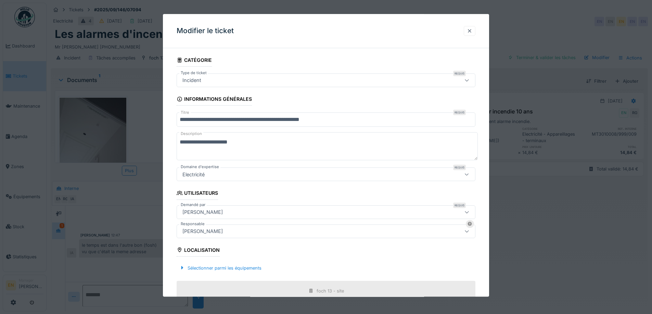
click at [475, 32] on div at bounding box center [470, 31] width 12 height 10
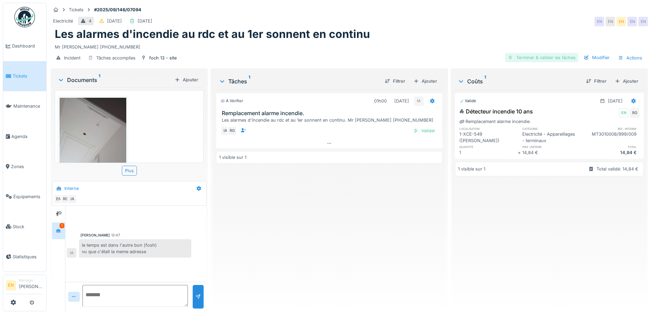
click at [540, 53] on div "Terminer & valider les tâches" at bounding box center [541, 57] width 73 height 9
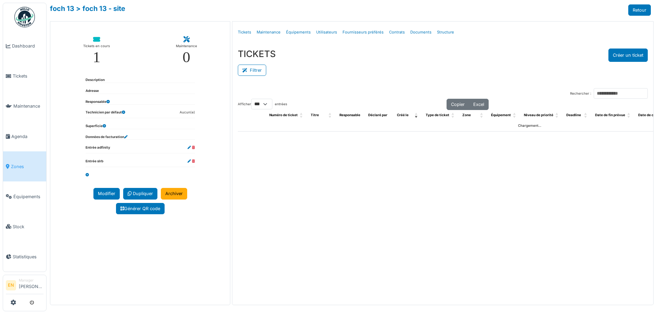
select select "***"
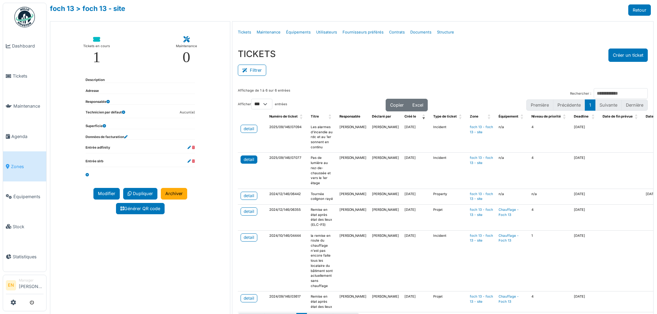
click at [247, 160] on div "detail" at bounding box center [249, 160] width 11 height 6
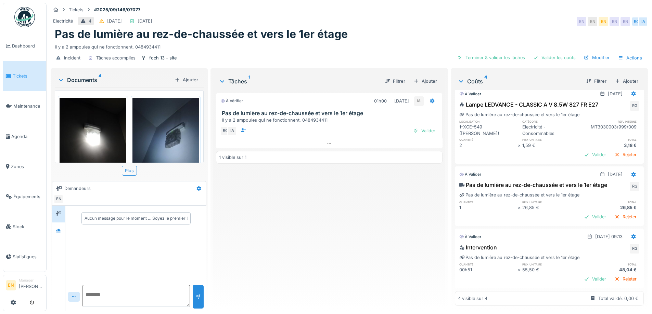
scroll to position [80, 0]
click at [57, 233] on div at bounding box center [58, 231] width 5 height 7
click at [549, 56] on div "Valider les coûts" at bounding box center [554, 57] width 48 height 9
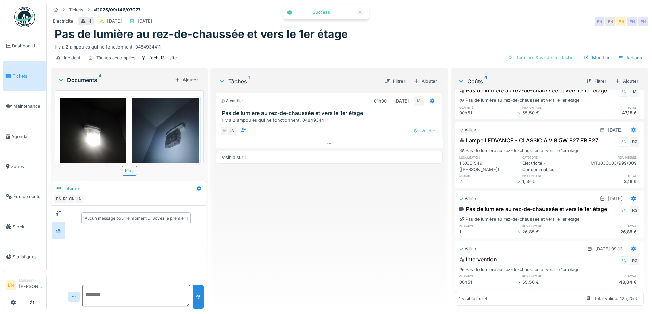
scroll to position [48, 0]
click at [555, 58] on div "Terminer & valider les tâches" at bounding box center [541, 57] width 73 height 9
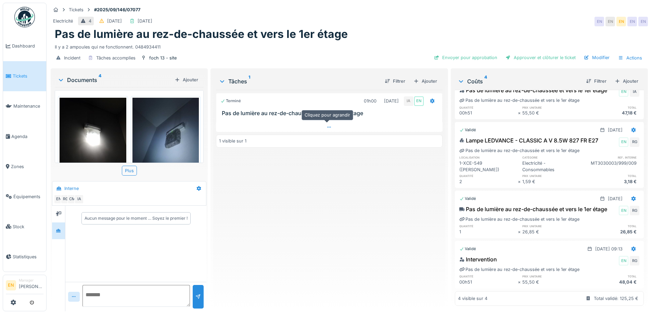
click at [329, 127] on icon at bounding box center [328, 127] width 5 height 4
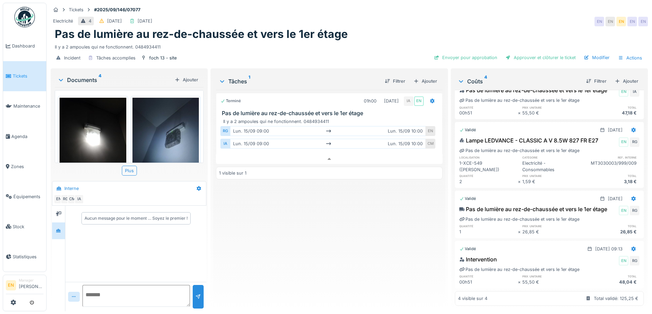
click at [372, 212] on div "Terminé 01h00 [DATE] IA EN Pas de lumière au rez-de-chaussée et vers le 1er éta…" at bounding box center [329, 198] width 226 height 216
click at [469, 15] on div "Electricité 4 [DATE] [DATE] EN EN EN EN EN" at bounding box center [349, 21] width 597 height 12
click at [595, 53] on div "Modifier" at bounding box center [596, 57] width 31 height 9
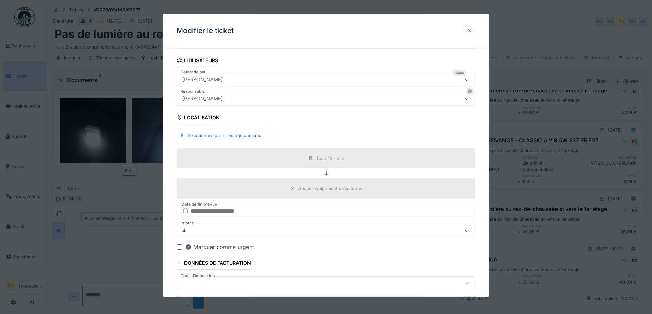
scroll to position [165, 0]
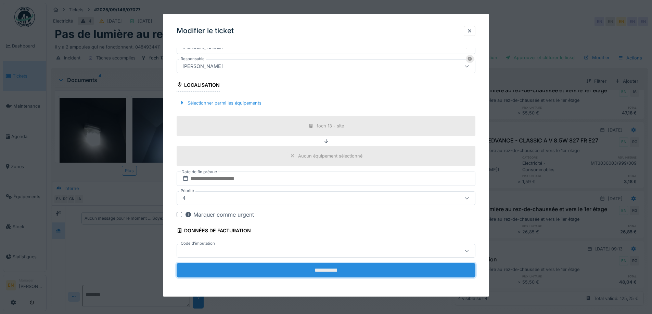
click at [326, 273] on input "**********" at bounding box center [326, 270] width 299 height 14
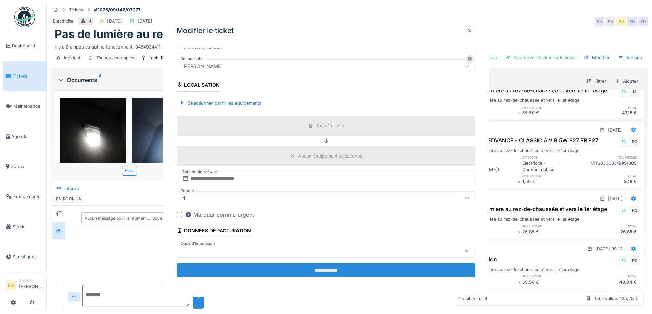
scroll to position [0, 0]
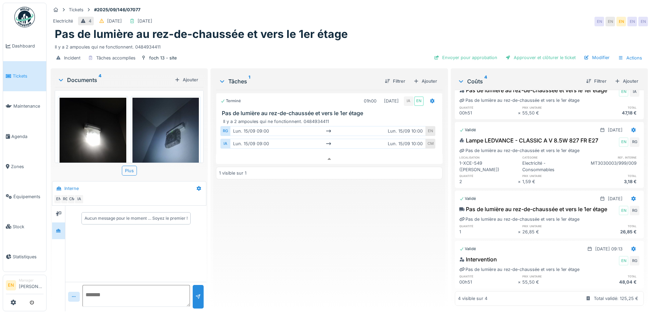
click at [477, 28] on div "Pas de lumière au rez-de-chaussée et vers le 1er étage" at bounding box center [349, 34] width 589 height 13
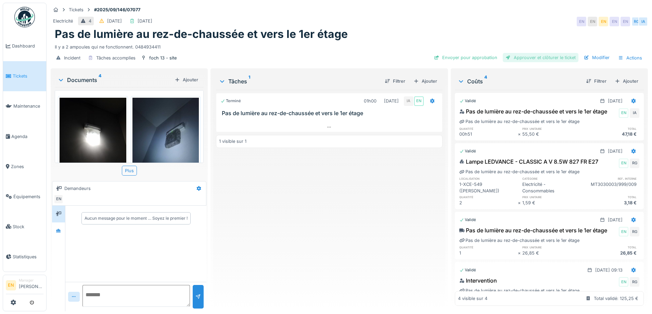
click at [535, 57] on div "Approuver et clôturer le ticket" at bounding box center [541, 57] width 76 height 9
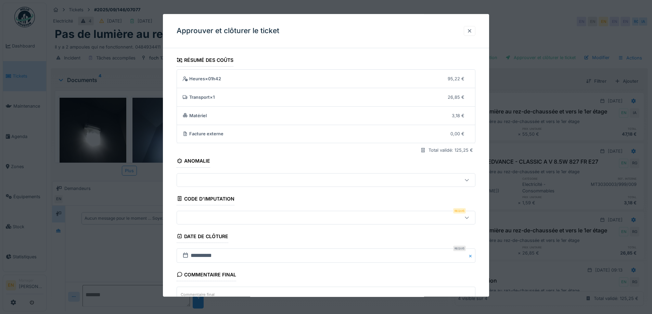
click at [471, 33] on div at bounding box center [469, 31] width 5 height 7
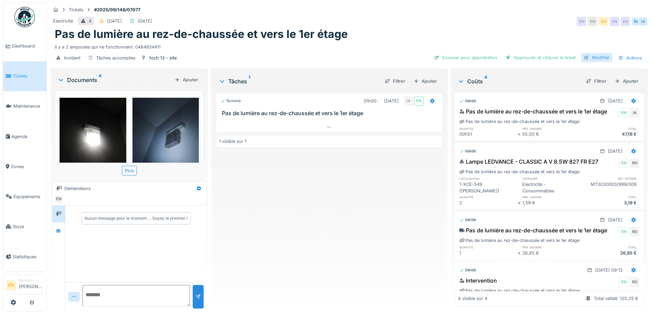
click at [598, 57] on div "Modifier" at bounding box center [596, 57] width 31 height 9
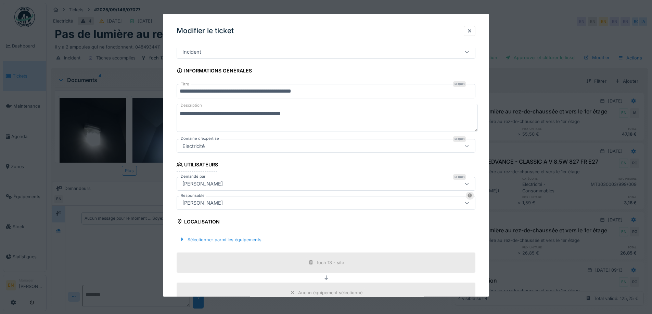
scroll to position [97, 0]
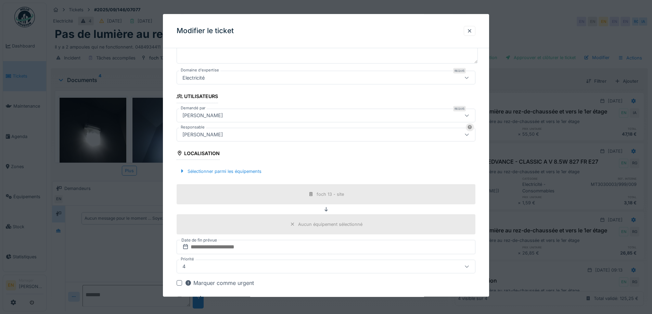
click at [449, 136] on div "[PERSON_NAME]" at bounding box center [326, 135] width 299 height 14
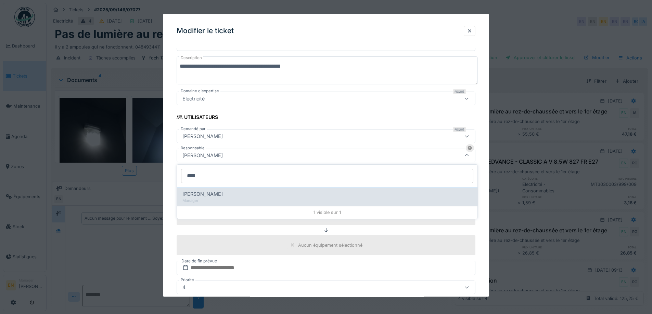
type input "****"
click at [211, 198] on span "Christian Bassette" at bounding box center [202, 195] width 40 height 8
type input "****"
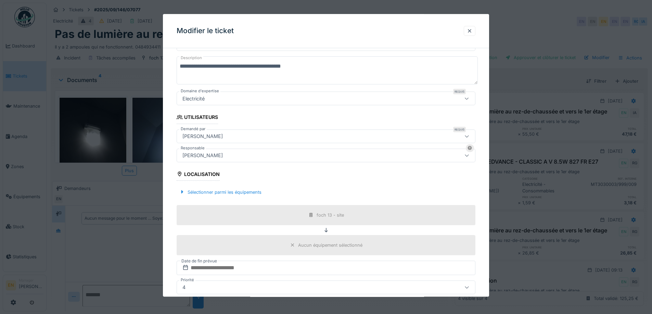
click at [484, 192] on div "**********" at bounding box center [326, 182] width 326 height 409
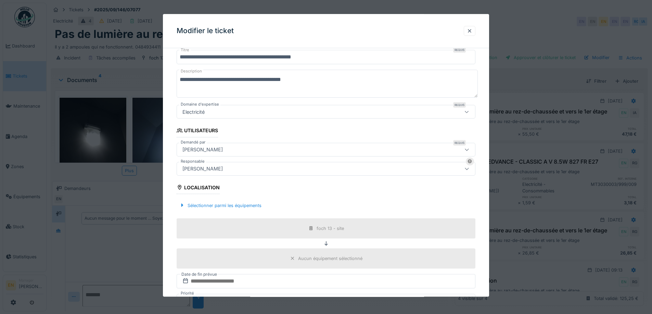
scroll to position [165, 0]
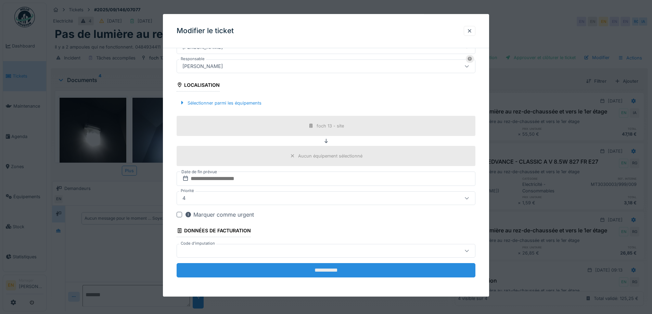
click at [330, 274] on input "**********" at bounding box center [326, 270] width 299 height 14
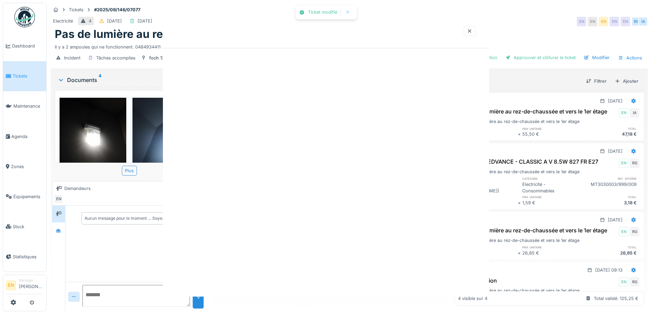
scroll to position [0, 0]
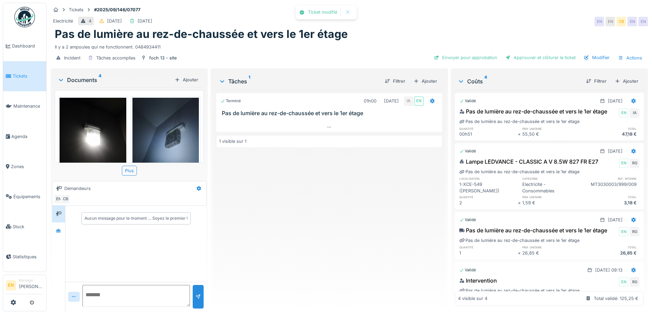
click at [472, 57] on div "Envoyer pour approbation Approuver et clôturer le ticket Modifier Actions" at bounding box center [538, 58] width 214 height 10
click at [476, 54] on div "Envoyer pour approbation" at bounding box center [465, 57] width 69 height 9
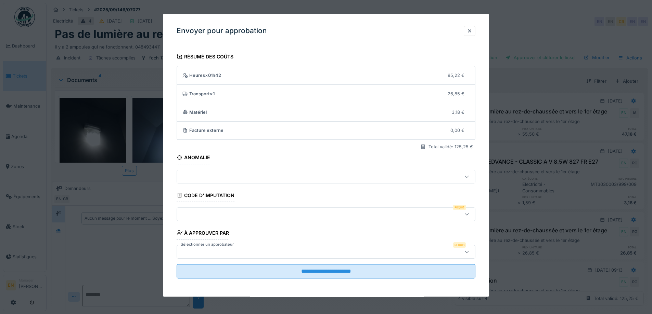
scroll to position [4, 0]
click at [469, 216] on icon at bounding box center [466, 213] width 5 height 4
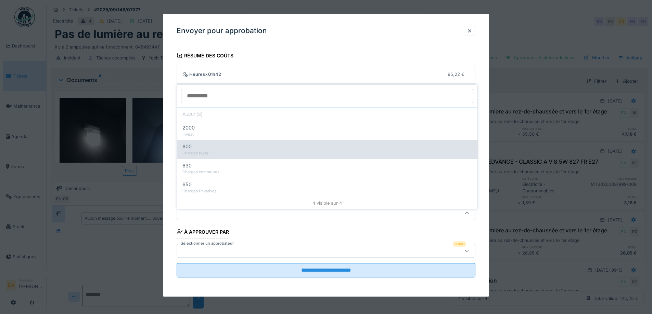
click at [207, 151] on div "Charges foyer" at bounding box center [326, 154] width 289 height 6
type input "***"
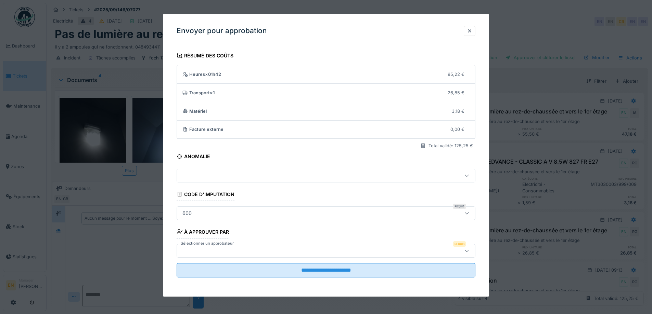
click at [469, 252] on icon at bounding box center [466, 251] width 5 height 4
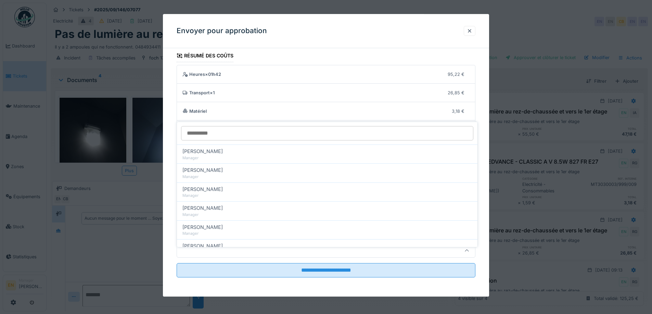
click at [227, 131] on input "Sélectionner un approbateur" at bounding box center [327, 133] width 292 height 14
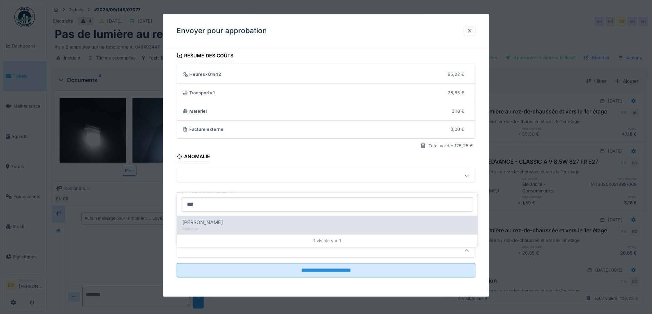
type input "***"
click at [223, 219] on span "Christian Bassette" at bounding box center [202, 223] width 40 height 8
type input "****"
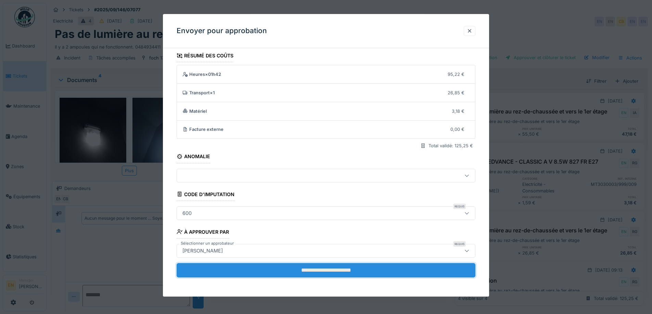
click at [323, 268] on input "**********" at bounding box center [326, 270] width 299 height 14
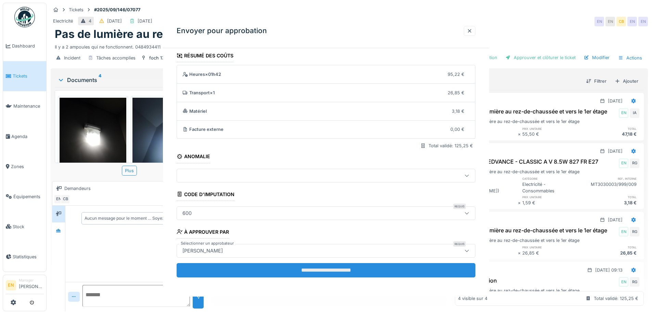
scroll to position [0, 0]
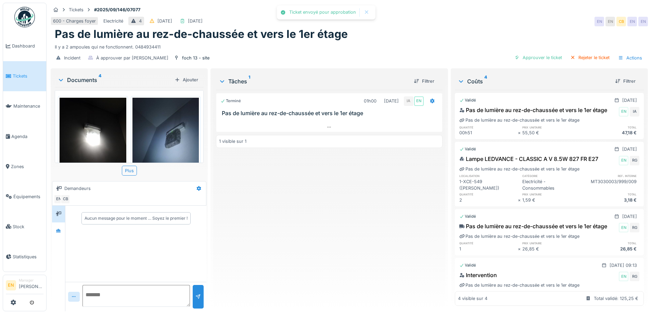
click at [323, 269] on div "Terminé 01h00 15/09/2025 IA EN Pas de lumière au rez-de-chaussée et vers le 1er…" at bounding box center [329, 198] width 226 height 216
click at [327, 251] on div "Terminé 01h00 15/09/2025 IA EN Pas de lumière au rez-de-chaussée et vers le 1er…" at bounding box center [329, 198] width 226 height 216
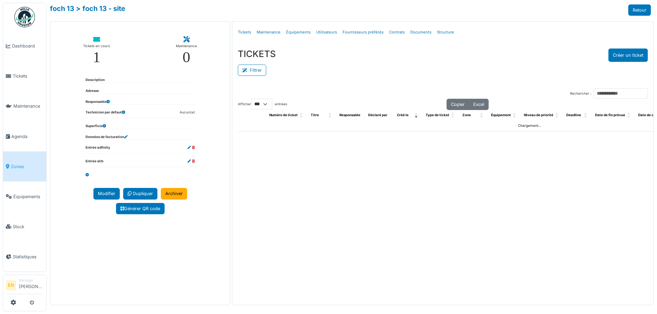
select select "***"
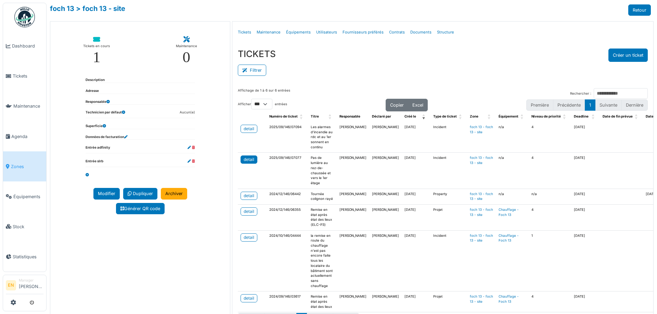
click at [244, 160] on div "detail" at bounding box center [249, 160] width 11 height 6
click at [529, 65] on div "Filtrer" at bounding box center [443, 69] width 410 height 15
click at [486, 20] on div "**********" at bounding box center [352, 157] width 610 height 314
click at [478, 64] on div "Filtrer" at bounding box center [443, 69] width 410 height 15
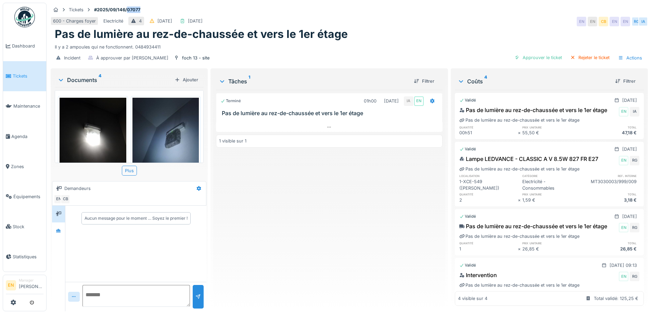
drag, startPoint x: 145, startPoint y: 7, endPoint x: 127, endPoint y: 12, distance: 19.1
click at [127, 12] on div "Tickets #2025/09/146/07077" at bounding box center [349, 9] width 597 height 9
copy strong "07077"
click at [505, 15] on div "Tickets #2025/09/146/07077 600 - Charges foyer Electricité 4 [DATE] [DATE] EN E…" at bounding box center [349, 35] width 600 height 64
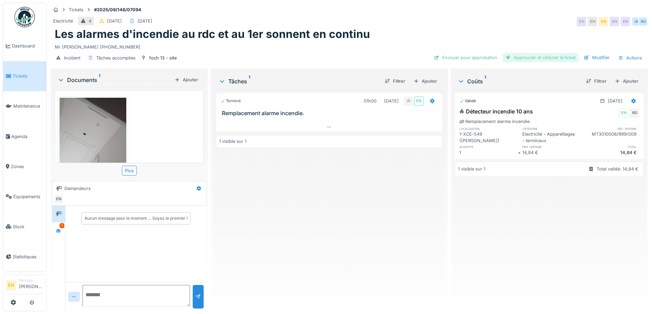
click at [549, 60] on div "Approuver et clôturer le ticket" at bounding box center [541, 57] width 76 height 9
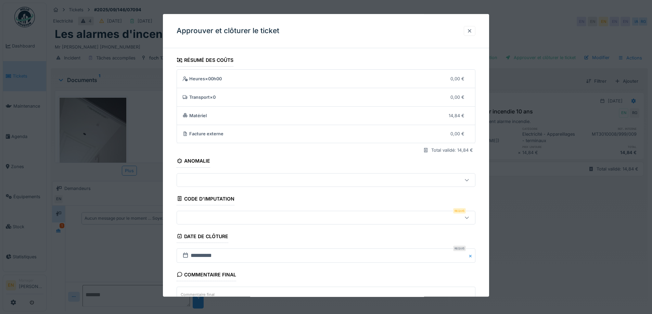
click at [469, 30] on div at bounding box center [469, 31] width 5 height 7
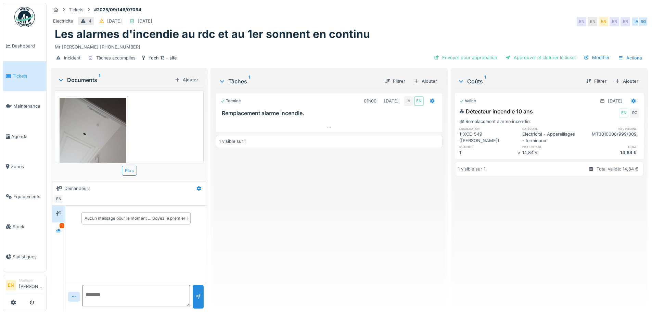
click at [486, 27] on div "Electricité 4 [DATE] [DATE] EN EN EN EN EN IA RG" at bounding box center [349, 21] width 597 height 12
click at [436, 26] on div "Electricité 4 [DATE] [DATE] EN EN EN EN EN IA RG" at bounding box center [349, 21] width 597 height 12
click at [539, 58] on div "Approuver et clôturer le ticket" at bounding box center [541, 57] width 76 height 9
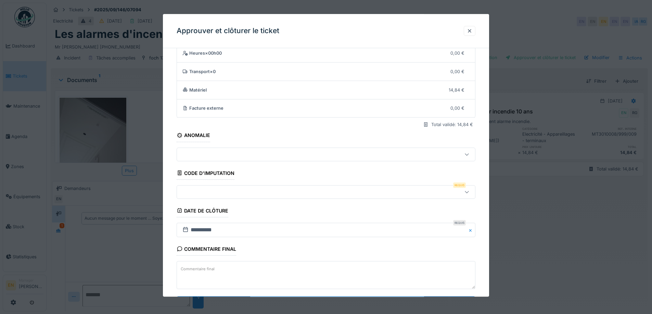
scroll to position [59, 0]
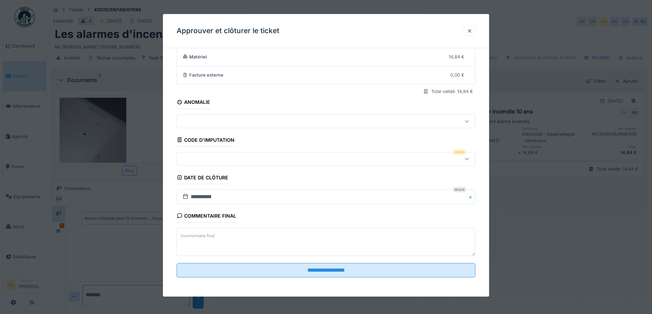
click at [467, 161] on icon at bounding box center [466, 159] width 5 height 4
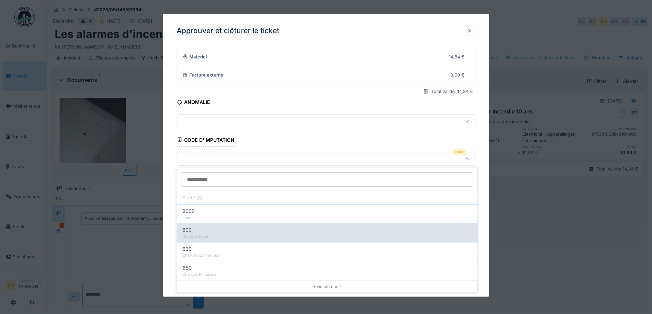
click at [273, 231] on div "600" at bounding box center [326, 231] width 289 height 8
type input "***"
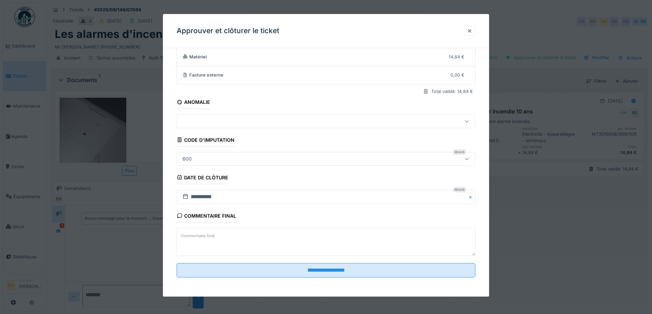
click at [230, 244] on textarea "Commentaire final" at bounding box center [326, 242] width 299 height 28
paste textarea "**********"
click at [264, 246] on textarea "**********" at bounding box center [326, 242] width 299 height 28
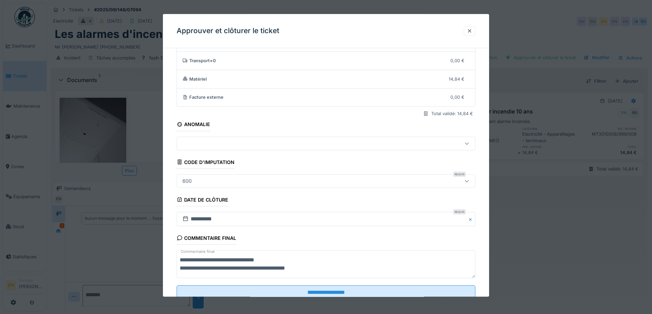
scroll to position [25, 0]
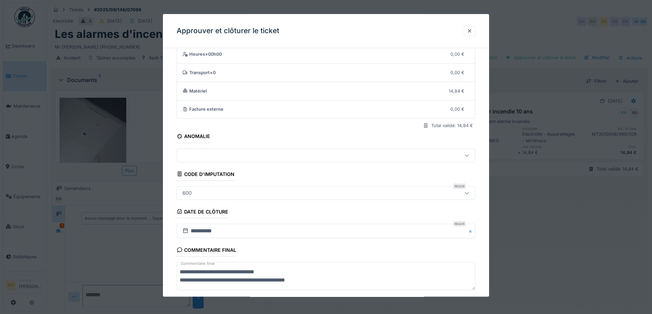
click at [181, 271] on textarea "**********" at bounding box center [326, 276] width 299 height 28
click at [265, 282] on textarea "**********" at bounding box center [326, 276] width 299 height 28
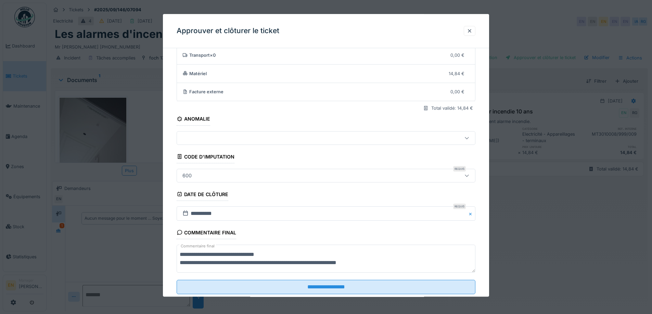
scroll to position [59, 0]
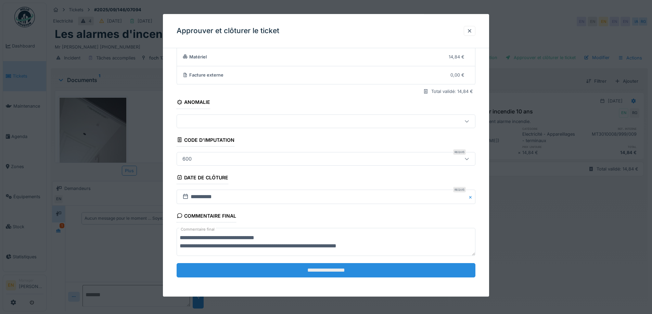
type textarea "**********"
click at [329, 272] on input "**********" at bounding box center [326, 270] width 299 height 14
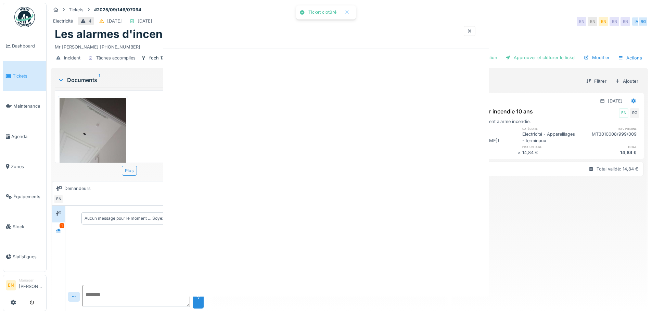
scroll to position [0, 0]
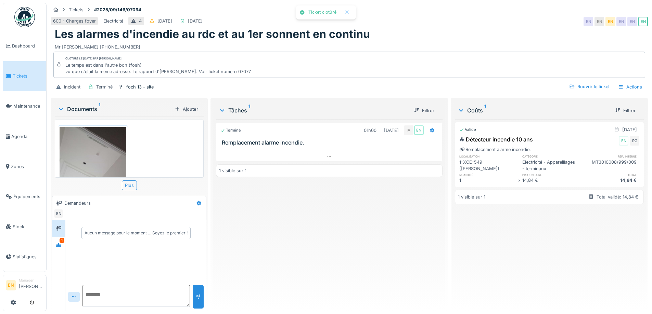
click at [342, 230] on div "Terminé 01h00 [DATE] IA EN Remplacement alarme incendie. 1 visible sur 1" at bounding box center [329, 212] width 226 height 187
click at [419, 14] on div "Tickets #2025/09/146/07094 600 - Charges foyer Electricité 4 [DATE] [DATE] EN E…" at bounding box center [349, 50] width 600 height 94
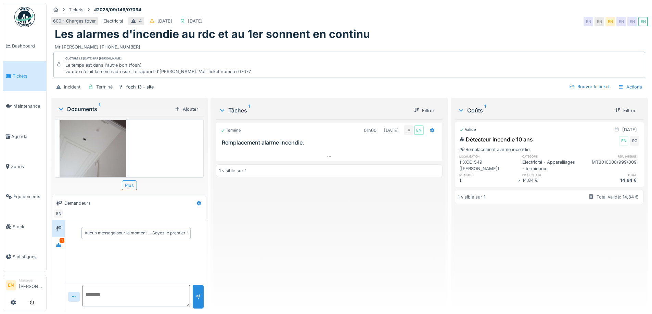
scroll to position [48, 0]
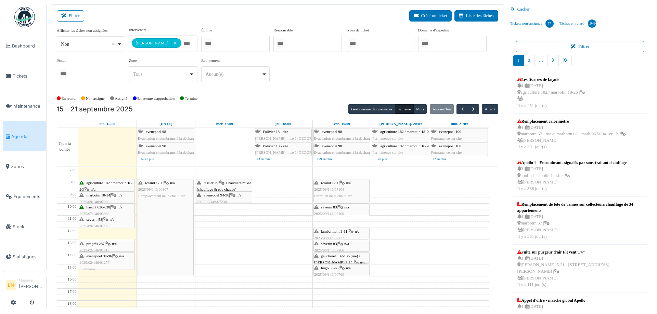
click at [362, 89] on div "**********" at bounding box center [277, 60] width 441 height 66
click at [471, 111] on span "button" at bounding box center [474, 109] width 6 height 6
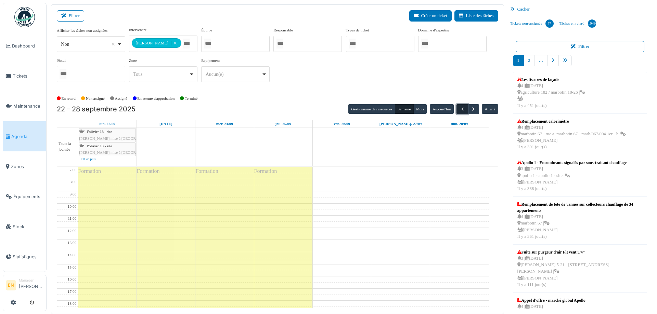
click at [460, 109] on span "button" at bounding box center [463, 109] width 6 height 6
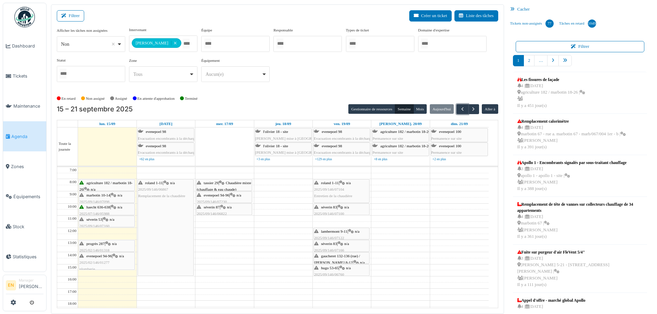
click at [214, 207] on span "séverin 87" at bounding box center [212, 207] width 16 height 4
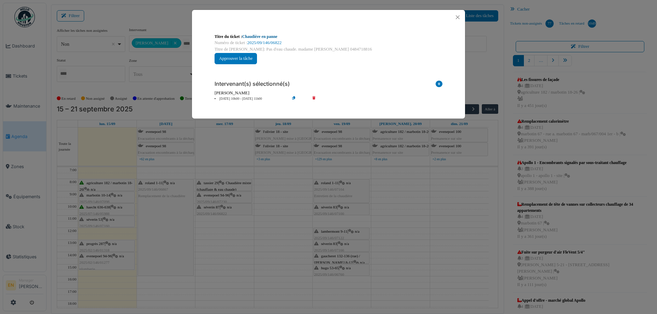
click at [274, 36] on link "Chaudière en panne" at bounding box center [259, 36] width 35 height 5
click at [460, 17] on button "Close" at bounding box center [457, 17] width 9 height 9
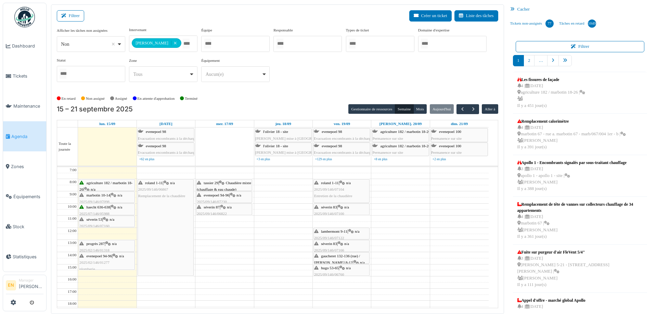
click at [435, 73] on div "**********" at bounding box center [277, 57] width 441 height 61
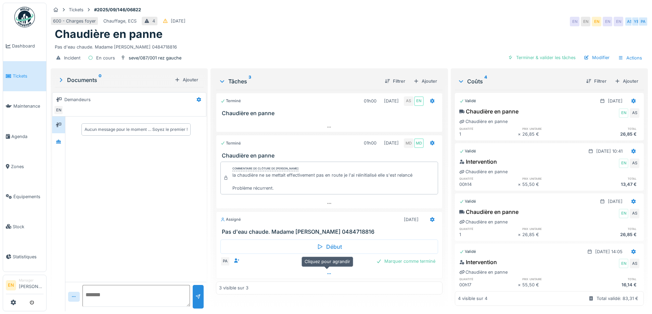
click at [326, 275] on icon at bounding box center [328, 274] width 5 height 4
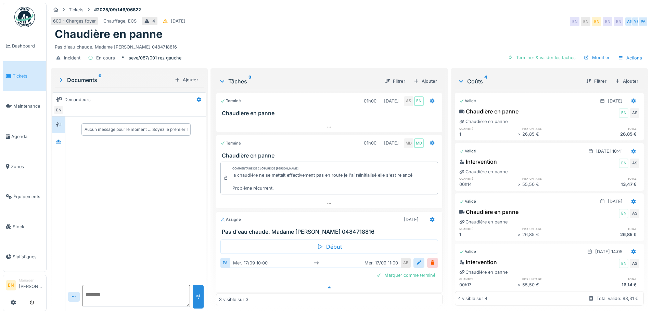
scroll to position [5, 0]
click at [305, 35] on div "Chaudière en panne" at bounding box center [349, 34] width 589 height 13
click at [454, 41] on div "Pas d'eau chaude. Madame Pacvoska 0484718816" at bounding box center [349, 45] width 589 height 9
click at [60, 140] on icon at bounding box center [58, 142] width 5 height 4
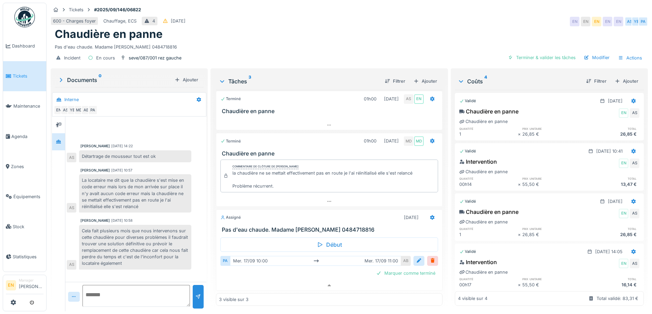
scroll to position [2, 0]
click at [398, 20] on div "600 - Charges foyer Chauffage, ECS 4 06/09/2025 EN EN EN EN EN AS YE PA" at bounding box center [349, 21] width 597 height 12
click at [170, 234] on div "Cela fait plusieurs mois que nous intervenons sur cette chaudière pour diverses…" at bounding box center [135, 247] width 112 height 45
drag, startPoint x: 178, startPoint y: 228, endPoint x: 158, endPoint y: 221, distance: 21.6
click at [174, 228] on div "Cela fait plusieurs mois que nous intervenons sur cette chaudière pour diverses…" at bounding box center [135, 247] width 112 height 45
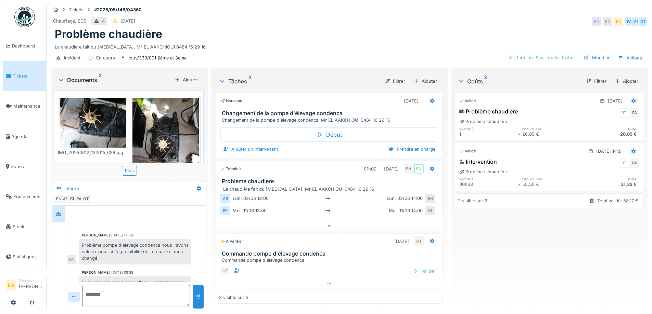
scroll to position [16, 0]
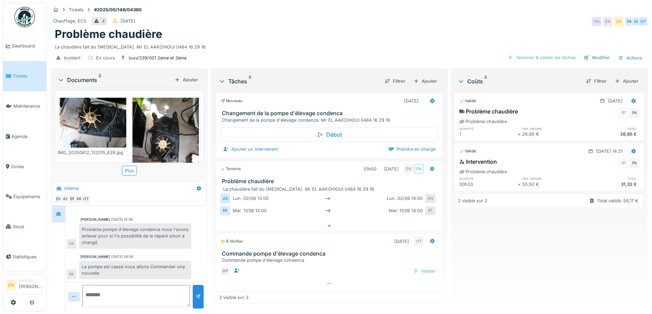
click at [329, 31] on div "Problème chaudière" at bounding box center [349, 34] width 589 height 13
click at [133, 294] on textarea at bounding box center [135, 296] width 107 height 22
drag, startPoint x: 115, startPoint y: 47, endPoint x: 146, endPoint y: 48, distance: 31.2
click at [146, 48] on div "La chaudière fait du [MEDICAL_DATA]. Mr EL AAKCHIOUI 0484 16 29 16" at bounding box center [349, 45] width 589 height 9
copy div "EL AAKCHIOUI"
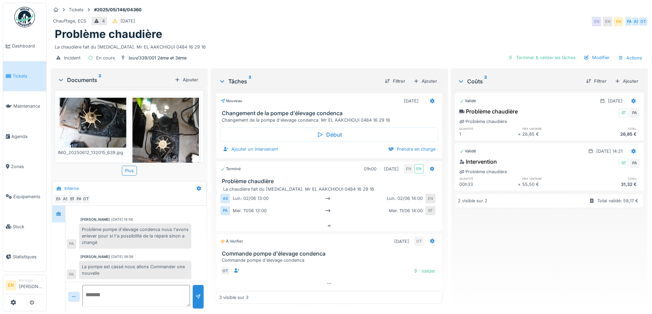
click at [140, 303] on textarea at bounding box center [135, 296] width 107 height 22
type textarea "**********"
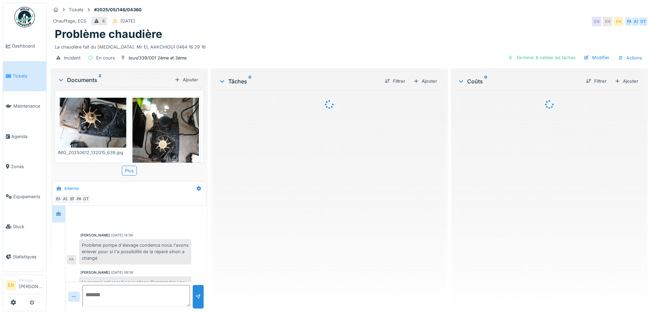
scroll to position [16, 0]
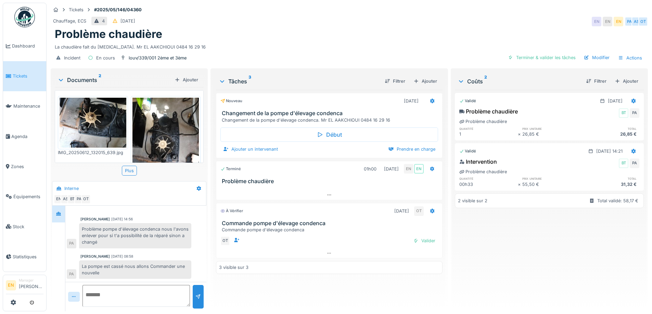
click at [137, 291] on textarea at bounding box center [135, 296] width 107 height 22
type textarea "**********"
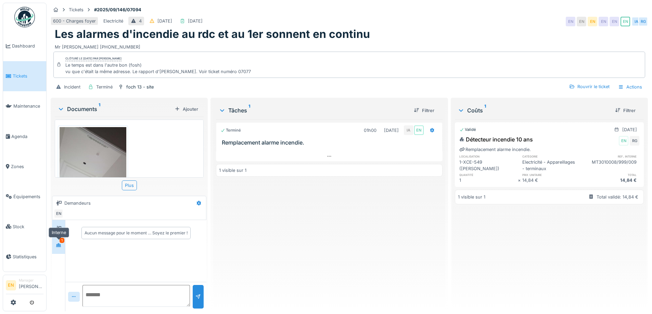
click at [57, 247] on icon at bounding box center [58, 246] width 5 height 4
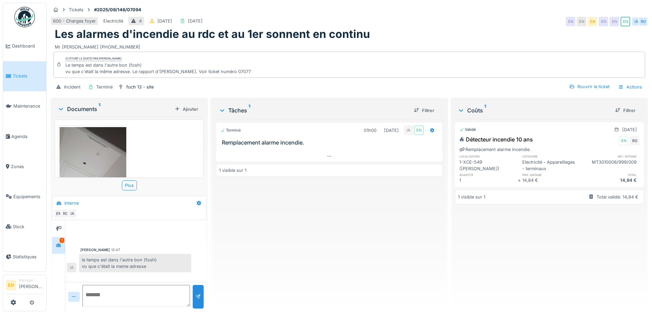
click at [27, 16] on img at bounding box center [24, 17] width 21 height 21
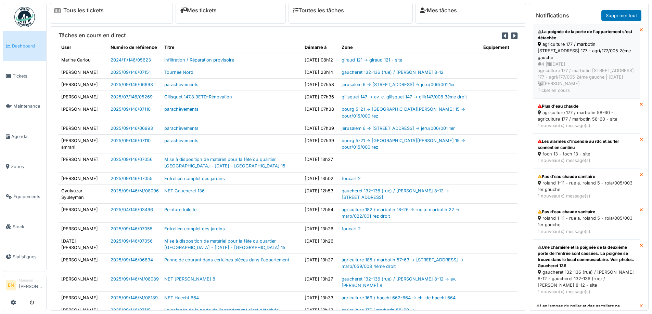
click at [552, 58] on div "agriculture 177 / marbotin [STREET_ADDRESS] 177 - agri/177/005 2ème gauche" at bounding box center [587, 51] width 98 height 20
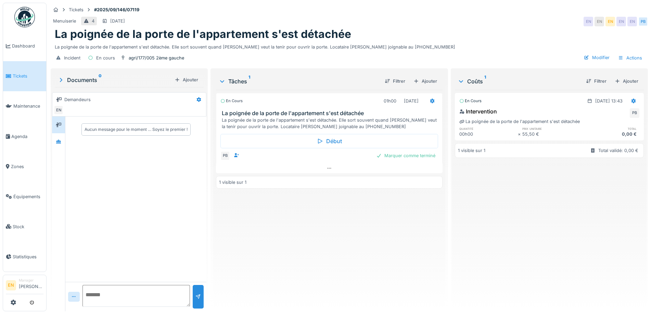
click at [401, 230] on div "En cours 01h00 [DATE] La poignée de la porte de l'appartement s'est détachée La…" at bounding box center [329, 198] width 226 height 216
click at [378, 259] on div "En cours 01h00 [DATE] La poignée de la porte de l'appartement s'est détachée La…" at bounding box center [329, 198] width 226 height 216
drag, startPoint x: 319, startPoint y: 257, endPoint x: 319, endPoint y: 261, distance: 4.1
click at [319, 261] on div "En cours 01h00 [DATE] La poignée de la porte de l'appartement s'est détachée La…" at bounding box center [329, 198] width 226 height 216
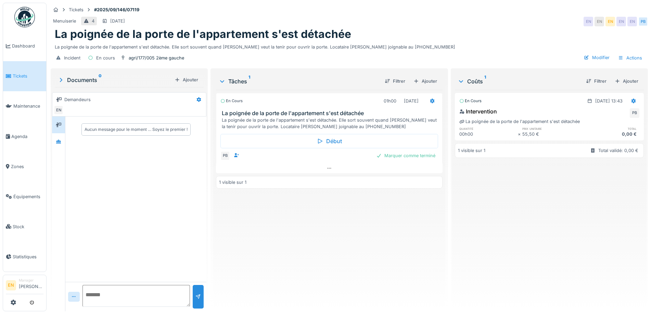
click at [555, 255] on div "En cours [DATE] 13:43 Intervention PB La poignée de la porte de l'appartement s…" at bounding box center [549, 198] width 189 height 216
click at [327, 168] on icon at bounding box center [329, 168] width 4 height 1
click at [342, 233] on div "En cours 01h00 [DATE] La poignée de la porte de l'appartement s'est détachée La…" at bounding box center [329, 198] width 226 height 216
click at [24, 16] on img at bounding box center [24, 17] width 21 height 21
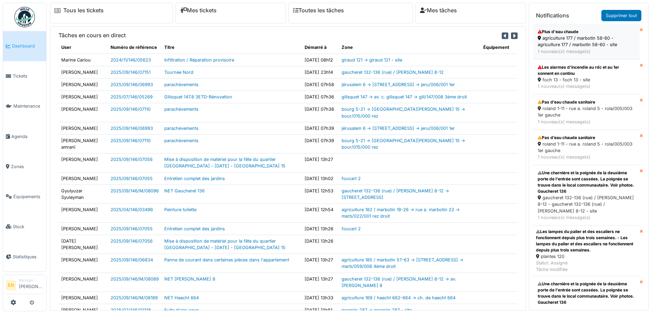
click at [555, 29] on div "Plus d'eau chaude" at bounding box center [587, 32] width 98 height 6
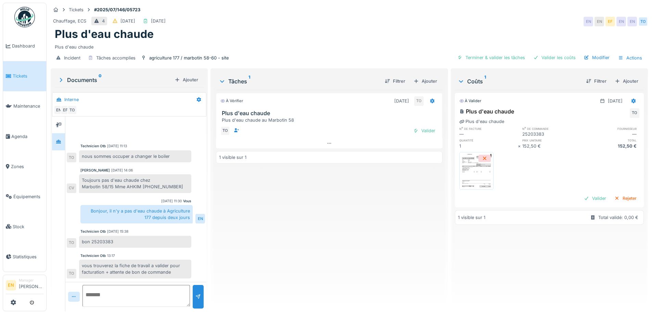
click at [377, 240] on div "À vérifier [DATE] TO Plus d'eau chaude Plus d'eau chaude au Marbotin 58 TO Vali…" at bounding box center [329, 198] width 226 height 216
click at [221, 237] on div "À vérifier [DATE] TO Plus d'eau chaude Plus d'eau chaude au Marbotin 58 TO Vali…" at bounding box center [329, 198] width 226 height 216
click at [240, 240] on div "À vérifier [DATE] TO Plus d'eau chaude Plus d'eau chaude au Marbotin 58 TO Vali…" at bounding box center [329, 198] width 226 height 216
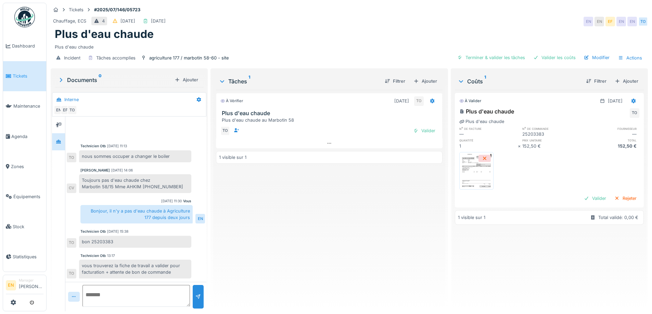
click at [23, 21] on img at bounding box center [24, 17] width 21 height 21
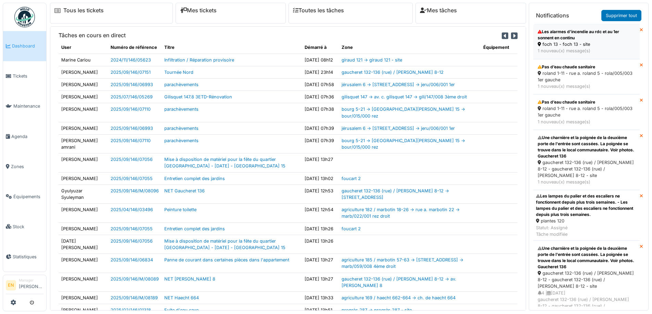
click at [567, 38] on div "Les alarmes d'incendie au rdc et au 1er sonnent en continu" at bounding box center [587, 35] width 98 height 12
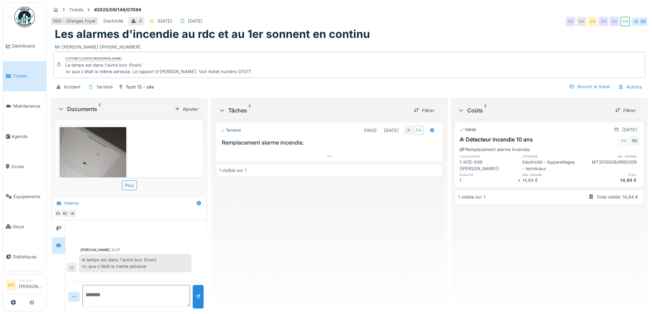
click at [272, 256] on div "Terminé 01h00 [DATE] IA EN Remplacement alarme incendie. 1 visible sur 1" at bounding box center [329, 212] width 226 height 187
click at [28, 27] on link at bounding box center [24, 16] width 25 height 25
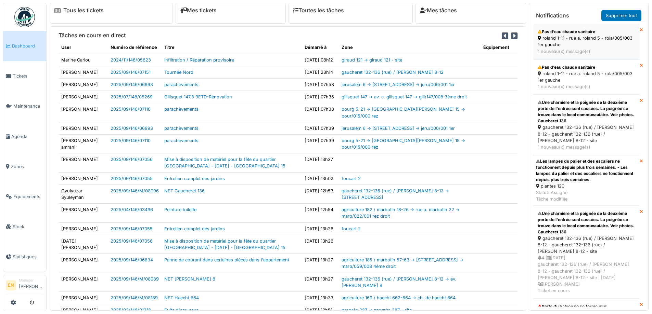
click at [562, 34] on div "Pas d’eau chaude sanitaire" at bounding box center [587, 32] width 98 height 6
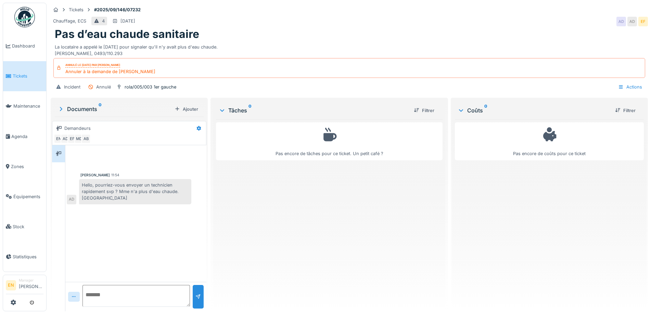
click at [369, 211] on div "Pas encore de tâches pour ce ticket. Un petit café ?" at bounding box center [329, 212] width 226 height 187
click at [309, 250] on div "Pas encore de tâches pour ce ticket. Un petit café ?" at bounding box center [329, 212] width 226 height 187
click at [218, 222] on div "Pas encore de tâches pour ce ticket. Un petit café ?" at bounding box center [329, 212] width 226 height 187
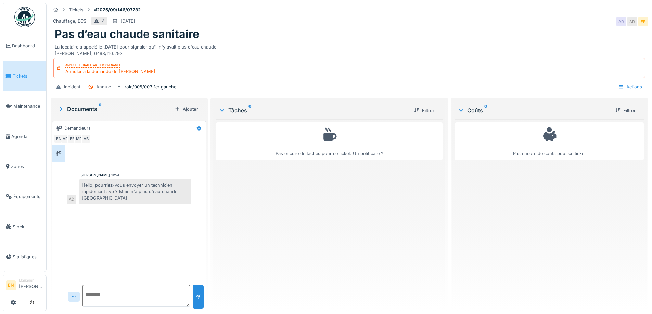
click at [218, 222] on div "Pas encore de tâches pour ce ticket. Un petit café ?" at bounding box center [329, 212] width 226 height 187
drag, startPoint x: 365, startPoint y: 216, endPoint x: 365, endPoint y: 220, distance: 3.8
click at [365, 218] on div "Pas encore de tâches pour ce ticket. Un petit café ?" at bounding box center [329, 212] width 226 height 187
drag, startPoint x: 312, startPoint y: 2, endPoint x: 315, endPoint y: 6, distance: 5.1
click at [312, 3] on div "Tickets #2025/09/146/07232 Chauffage, ECS 4 19/09/2025 AD AD EF Pas d’eau chaud…" at bounding box center [349, 157] width 605 height 314
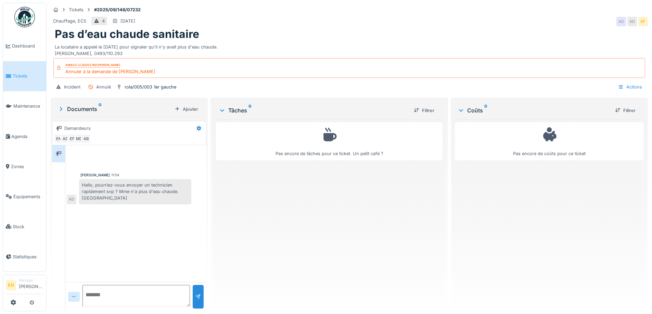
click at [375, 257] on div "Pas encore de tâches pour ce ticket. Un petit café ?" at bounding box center [329, 212] width 226 height 187
click at [375, 244] on div "Pas encore de tâches pour ce ticket. Un petit café ?" at bounding box center [329, 212] width 226 height 187
click at [368, 243] on div "Pas encore de tâches pour ce ticket. Un petit café ?" at bounding box center [329, 212] width 226 height 187
click at [169, 229] on div "Alexia Debie 11:54 Hello, pourriez-vous envoyer un technicien rapidement svp ? …" at bounding box center [135, 213] width 141 height 137
click at [216, 246] on div "Pas encore de tâches pour ce ticket. Un petit café ?" at bounding box center [329, 212] width 226 height 187
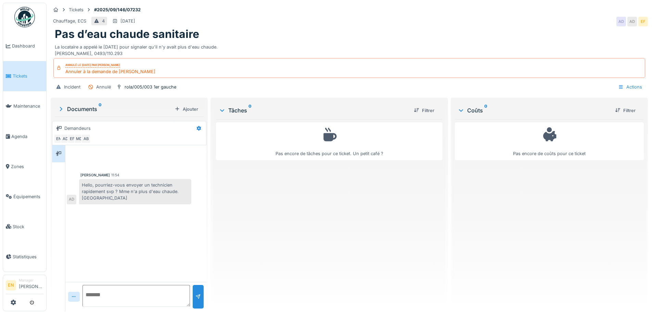
drag, startPoint x: 310, startPoint y: 227, endPoint x: 327, endPoint y: 222, distance: 17.9
click at [312, 227] on div "Pas encore de tâches pour ce ticket. Un petit café ?" at bounding box center [329, 212] width 226 height 187
click at [266, 197] on div "Pas encore de tâches pour ce ticket. Un petit café ?" at bounding box center [329, 212] width 226 height 187
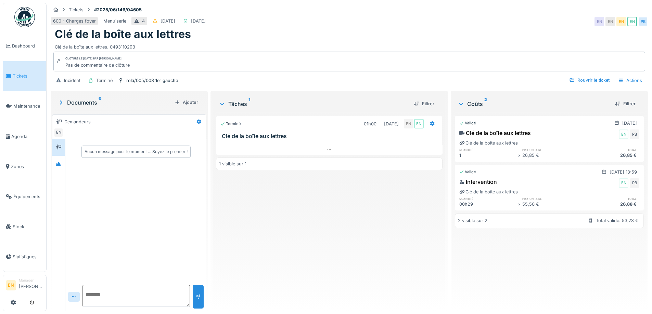
click at [311, 235] on div "Terminé 01h00 05/06/2025 EN EN Clé de la boîte aux lettres 1 visible sur 1" at bounding box center [329, 209] width 226 height 193
click at [404, 25] on div "600 - Charges foyer Menuiserie 4 09/06/2025 23/07/2025 EN EN EN EN PB" at bounding box center [349, 21] width 597 height 12
click at [305, 247] on div "Terminé 01h00 05/06/2025 EN EN Clé de la boîte aux lettres 1 visible sur 1" at bounding box center [329, 209] width 226 height 193
click at [303, 241] on div "Terminé 01h00 05/06/2025 EN EN Clé de la boîte aux lettres 1 visible sur 1" at bounding box center [329, 209] width 226 height 193
click at [303, 235] on div "Terminé 01h00 05/06/2025 EN EN Clé de la boîte aux lettres 1 visible sur 1" at bounding box center [329, 209] width 226 height 193
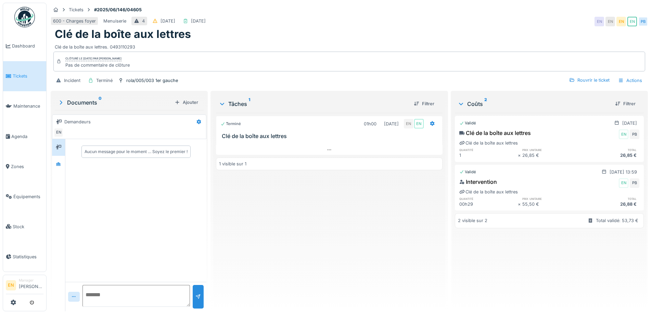
click at [387, 4] on div "Tickets #2025/06/146/04605 600 - Charges foyer Menuiserie 4 09/06/2025 23/07/20…" at bounding box center [349, 46] width 600 height 87
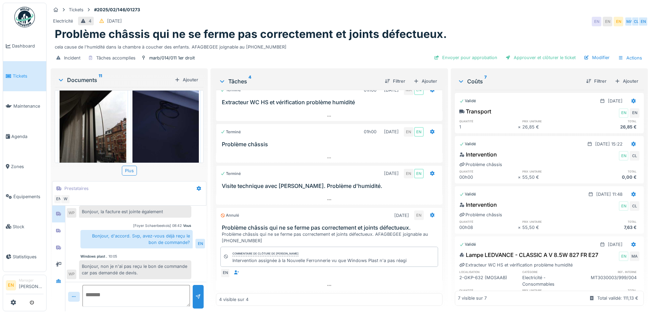
scroll to position [449, 0]
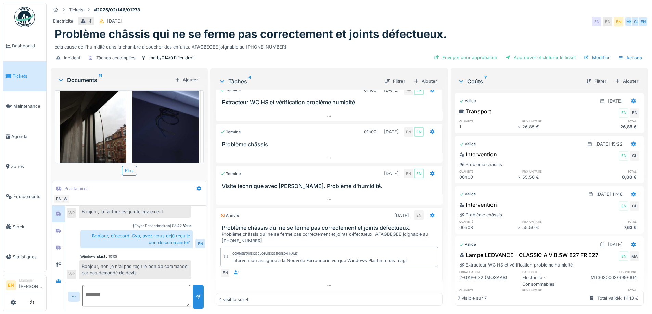
click at [128, 290] on textarea at bounding box center [135, 296] width 107 height 22
type textarea "********"
click at [196, 294] on div at bounding box center [197, 297] width 5 height 7
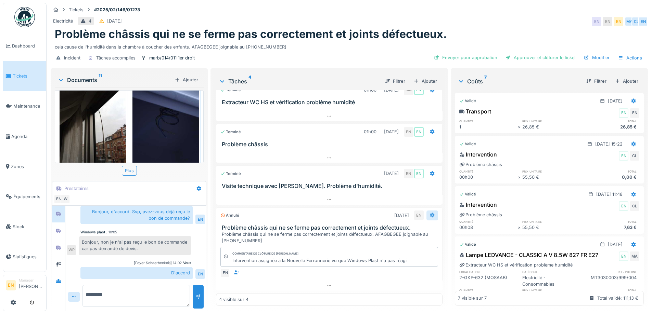
click at [429, 213] on icon at bounding box center [431, 215] width 5 height 4
click at [430, 213] on icon at bounding box center [432, 215] width 4 height 5
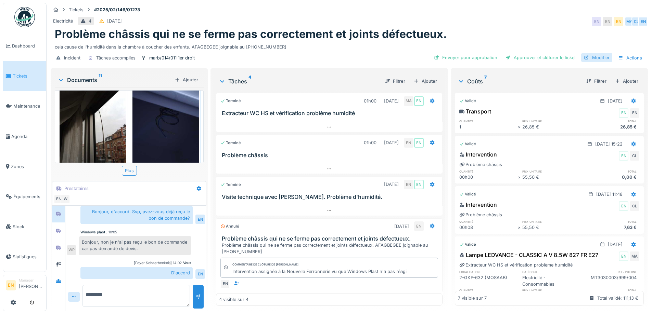
click at [598, 54] on div "Modifier" at bounding box center [596, 57] width 31 height 9
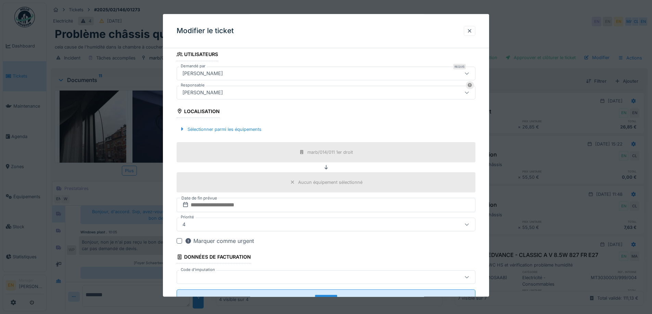
scroll to position [165, 0]
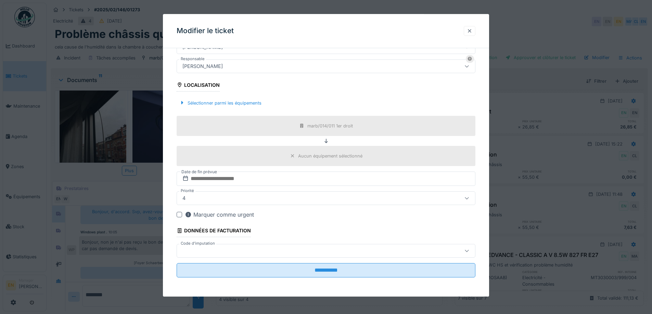
click at [472, 30] on div at bounding box center [469, 31] width 5 height 7
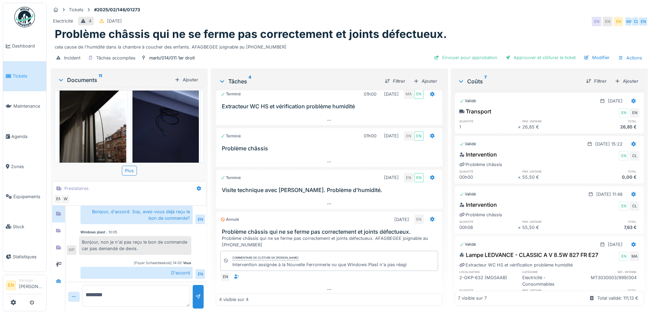
scroll to position [0, 0]
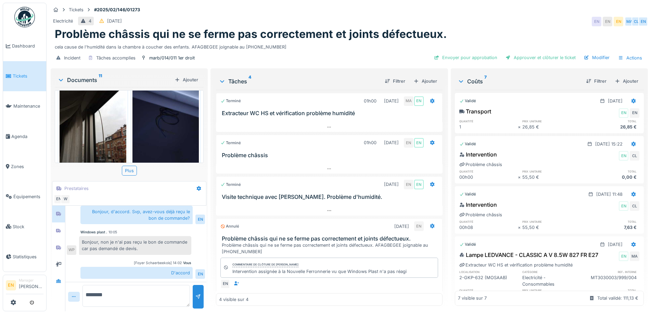
click at [494, 19] on div "Electricité 4 10/02/2025 EN EN EN MA CL EN" at bounding box center [349, 21] width 597 height 12
click at [153, 287] on textarea "********" at bounding box center [135, 296] width 107 height 22
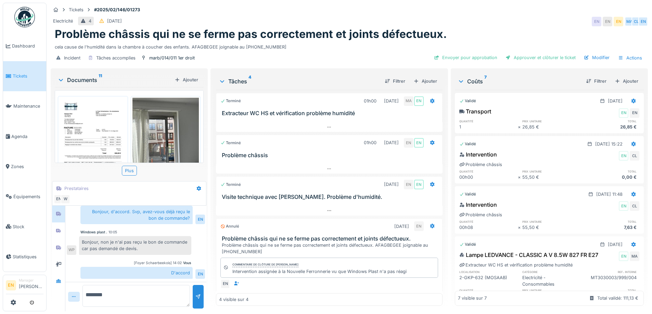
click at [100, 132] on img at bounding box center [93, 145] width 67 height 94
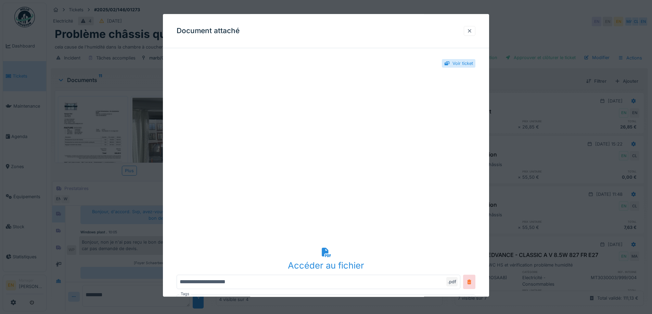
click at [472, 31] on div at bounding box center [469, 31] width 5 height 7
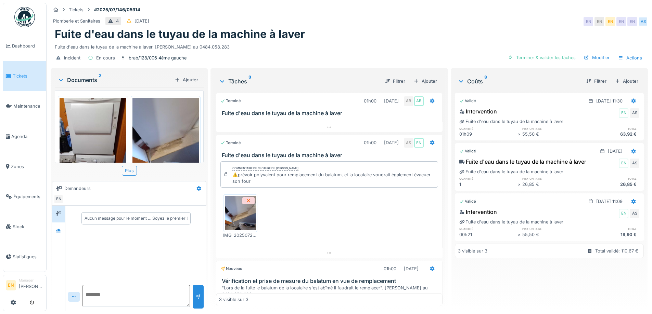
scroll to position [43, 0]
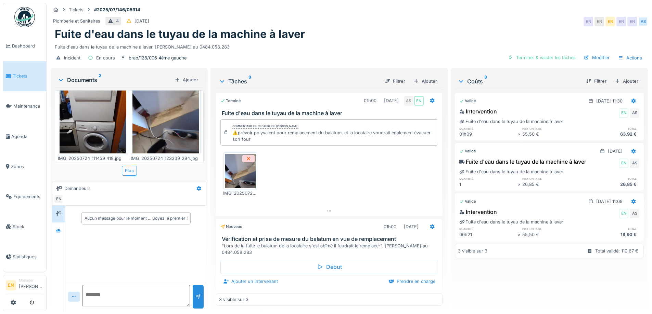
click at [318, 42] on div "Fuite d'eau dans le tuyau de la machine à laver. [PERSON_NAME] au 0484.058.283" at bounding box center [349, 45] width 589 height 9
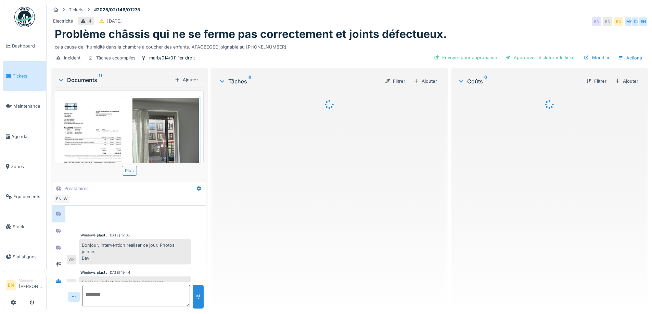
scroll to position [95, 0]
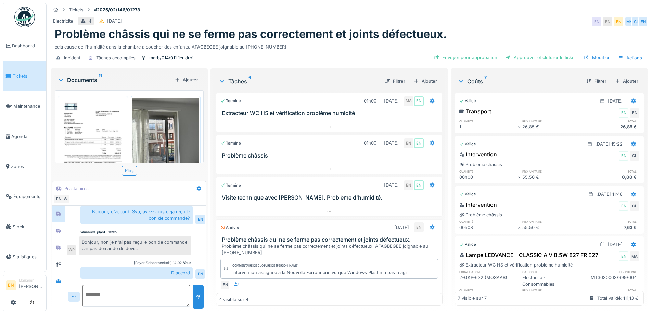
click at [96, 130] on img at bounding box center [93, 145] width 67 height 94
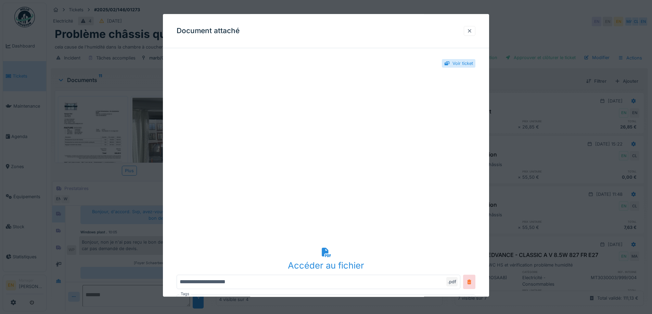
click at [472, 31] on div at bounding box center [469, 31] width 5 height 7
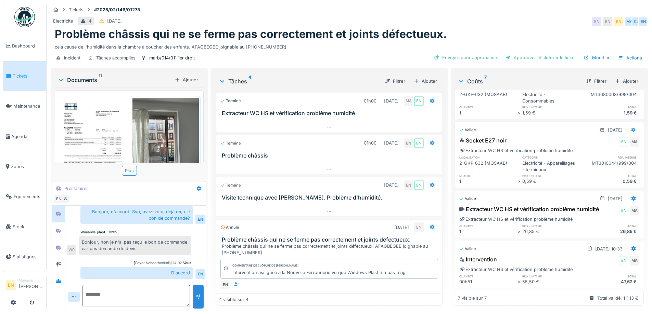
scroll to position [12, 0]
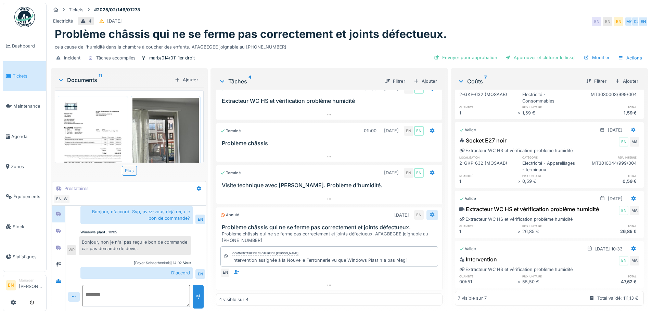
click at [430, 214] on icon at bounding box center [432, 215] width 4 height 5
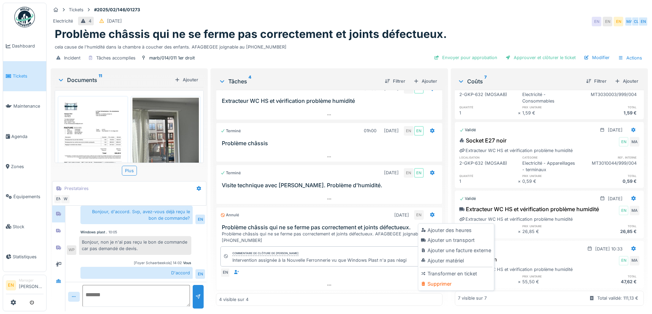
click at [146, 294] on textarea at bounding box center [135, 296] width 107 height 22
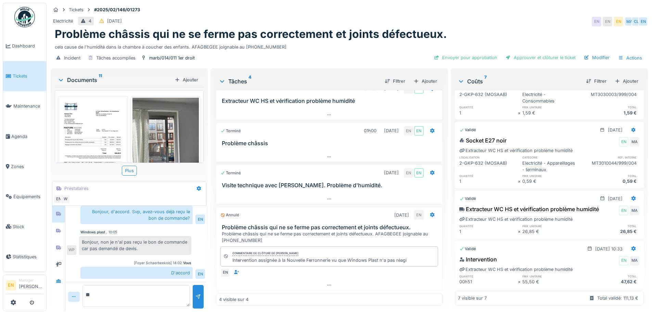
type textarea "*"
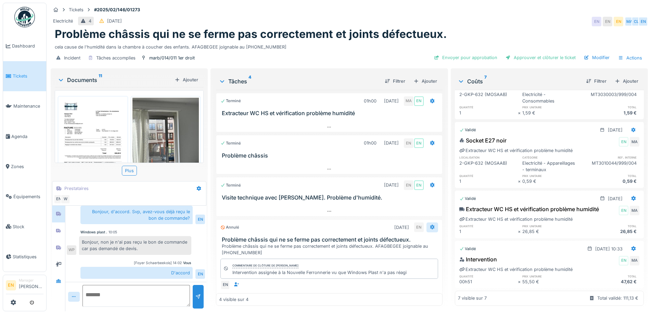
click at [429, 228] on icon at bounding box center [431, 227] width 5 height 4
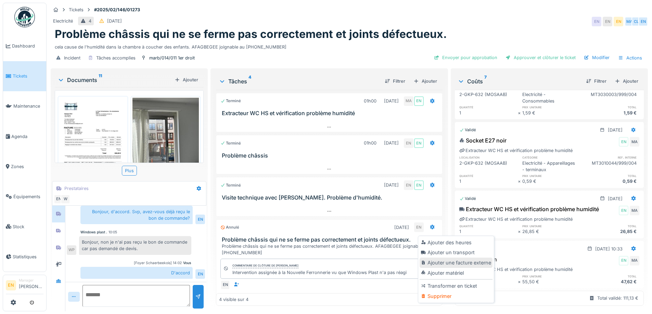
click at [445, 263] on div "Ajouter une facture externe" at bounding box center [456, 263] width 73 height 10
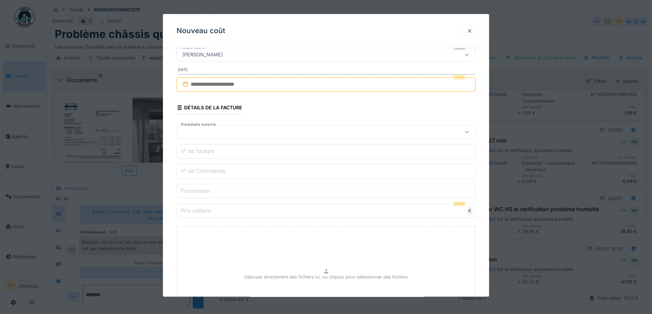
scroll to position [103, 0]
click at [472, 32] on div at bounding box center [469, 31] width 5 height 7
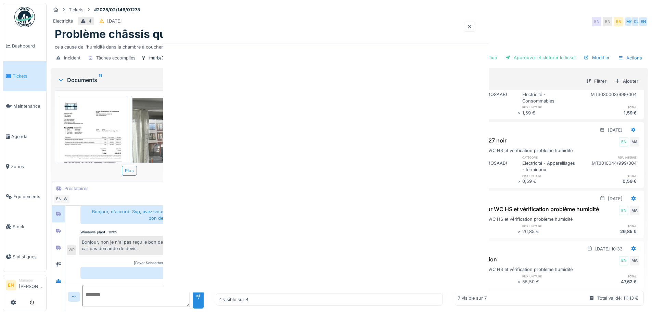
scroll to position [0, 0]
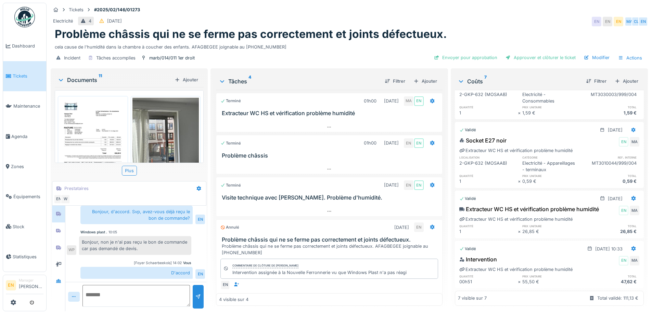
click at [86, 138] on img at bounding box center [93, 145] width 67 height 94
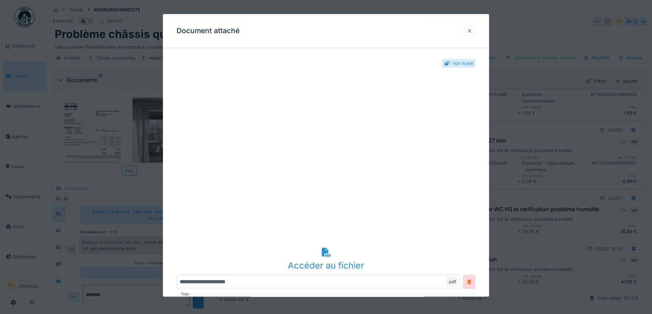
click at [472, 33] on div at bounding box center [469, 31] width 5 height 7
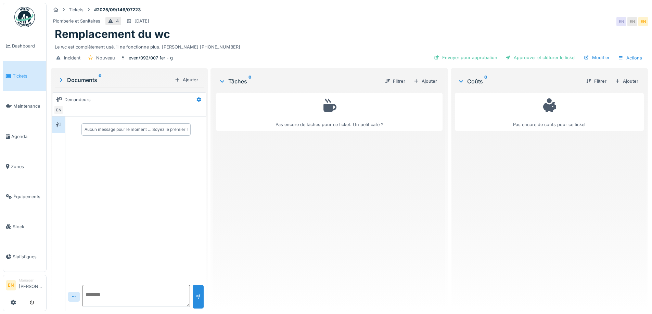
click at [394, 35] on div "Remplacement du wc" at bounding box center [349, 34] width 589 height 13
click at [417, 17] on div "Plomberie et Sanitaires 4 [DATE] EN EN EN" at bounding box center [349, 21] width 597 height 12
click at [405, 177] on div "Pas encore de tâches pour ce ticket. Un petit café ?" at bounding box center [329, 198] width 226 height 216
click at [346, 185] on div "Pas encore de tâches pour ce ticket. Un petit café ?" at bounding box center [329, 198] width 226 height 216
drag, startPoint x: 336, startPoint y: 23, endPoint x: 339, endPoint y: 26, distance: 3.9
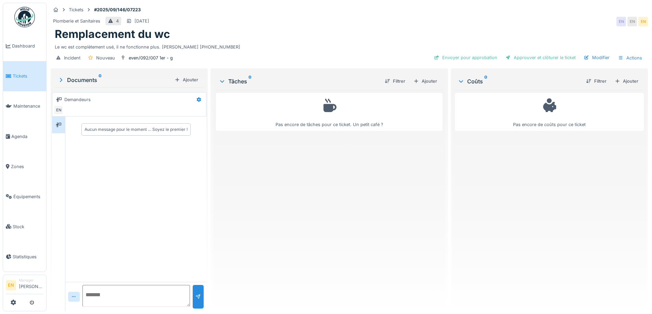
click at [336, 23] on div "Plomberie et Sanitaires 4 [DATE] EN EN EN" at bounding box center [349, 21] width 597 height 12
click at [475, 16] on div "Plomberie et Sanitaires 4 [DATE] EN EN EN" at bounding box center [349, 21] width 597 height 12
click at [390, 199] on div "Pas encore de tâches pour ce ticket. Un petit café ?" at bounding box center [329, 198] width 226 height 216
click at [392, 195] on div "Pas encore de tâches pour ce ticket. Un petit café ?" at bounding box center [329, 198] width 226 height 216
click at [392, 194] on div "Pas encore de tâches pour ce ticket. Un petit café ?" at bounding box center [329, 198] width 226 height 216
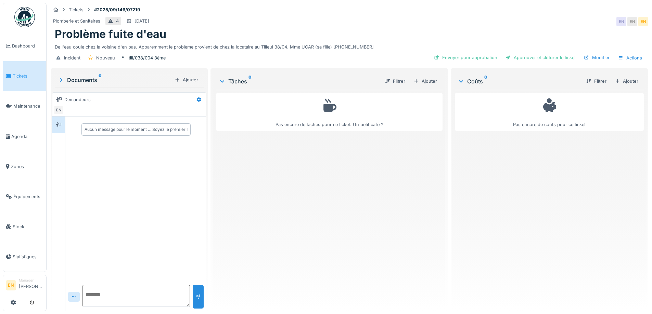
click at [438, 21] on div "Plomberie et Sanitaires 4 20/09/2025 EN EN EN" at bounding box center [349, 21] width 597 height 12
click at [433, 13] on div "Tickets #2025/09/146/07219" at bounding box center [349, 9] width 597 height 9
click at [410, 11] on div "Tickets #2025/09/146/07219" at bounding box center [349, 9] width 597 height 9
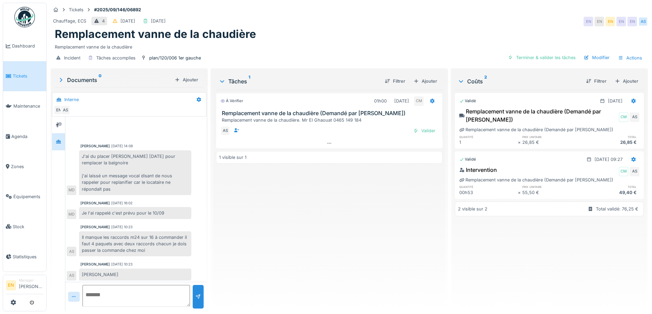
scroll to position [26, 0]
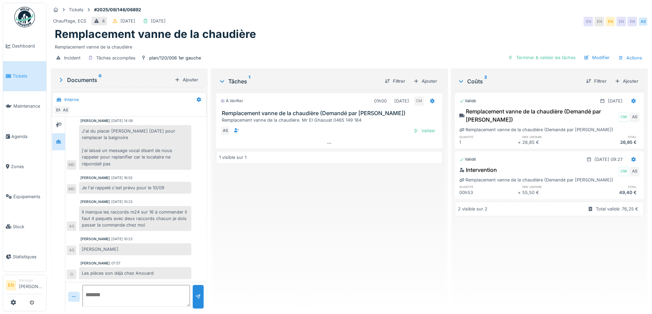
click at [299, 261] on div "À vérifier 01h00 [DATE] CM Remplacement vanne de la chaudière (Demandé par Anou…" at bounding box center [329, 198] width 226 height 216
